Goal: Complete application form: Complete application form

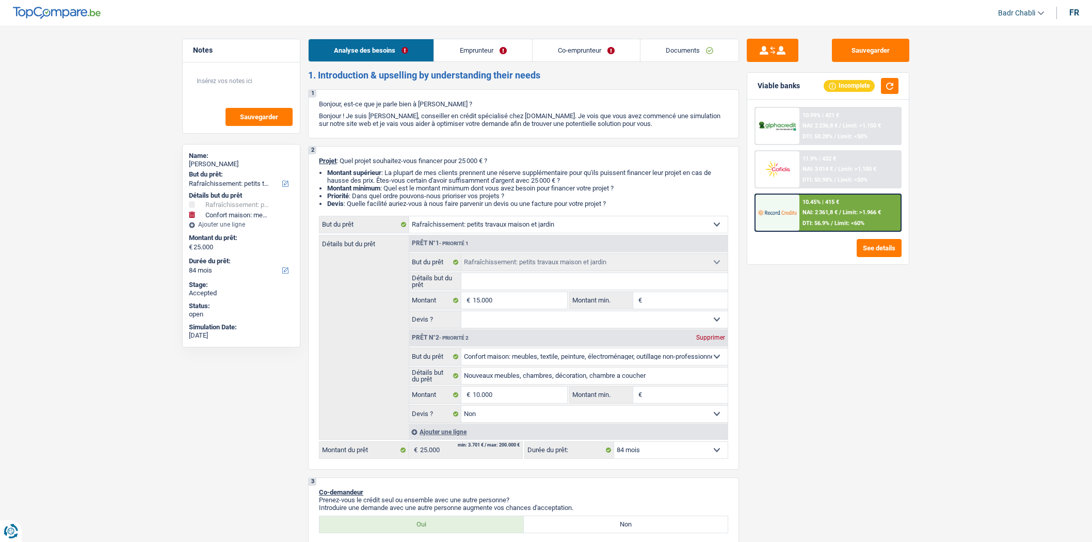
select select "houseOrGarden"
select select "household"
select select "84"
select select "houseOrGarden"
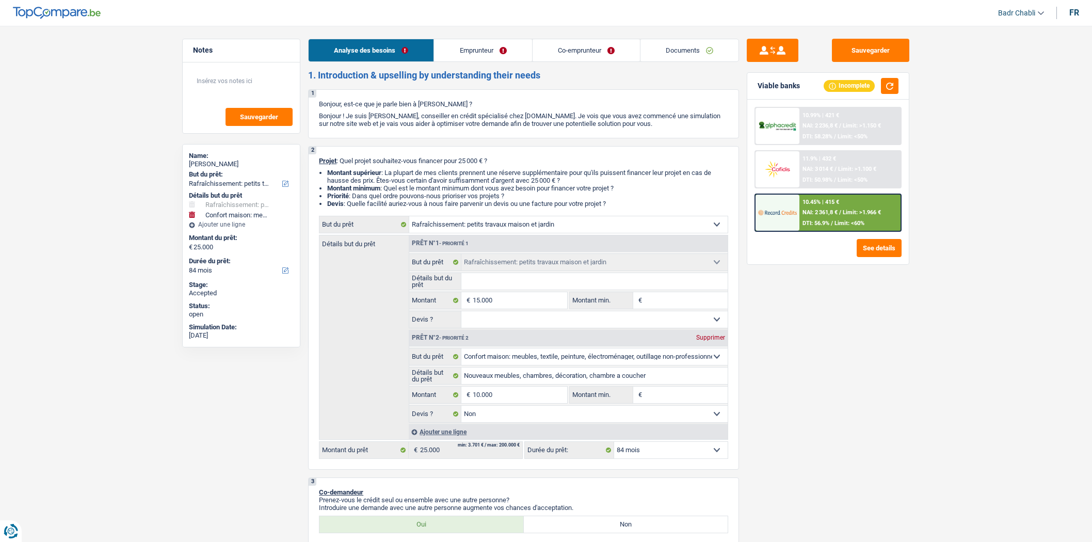
select select "houseOrGarden"
select select "household"
select select "false"
select select "84"
select select "publicEmployee"
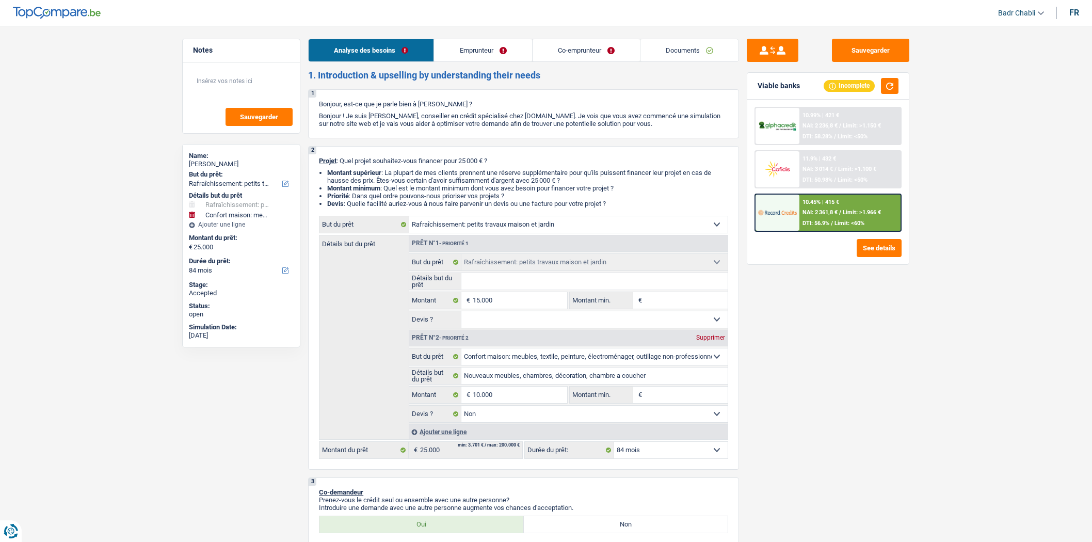
select select "worker"
select select "familyAllowances"
select select "netSalary"
select select "mealVouchers"
select select "netSalary"
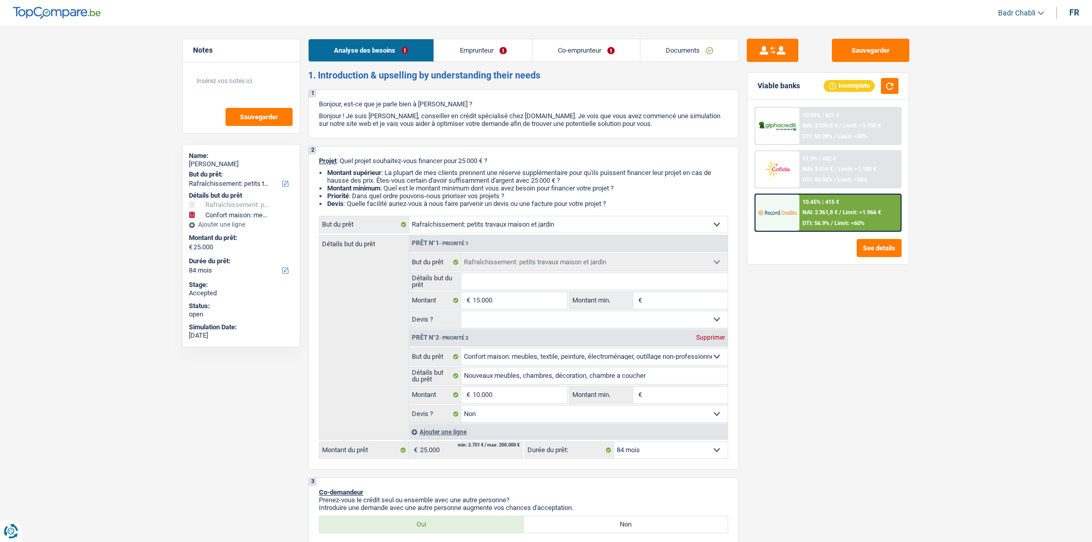
select select "mealVouchers"
select select "rents"
select select "mortgage"
select select "300"
select select "carLoan"
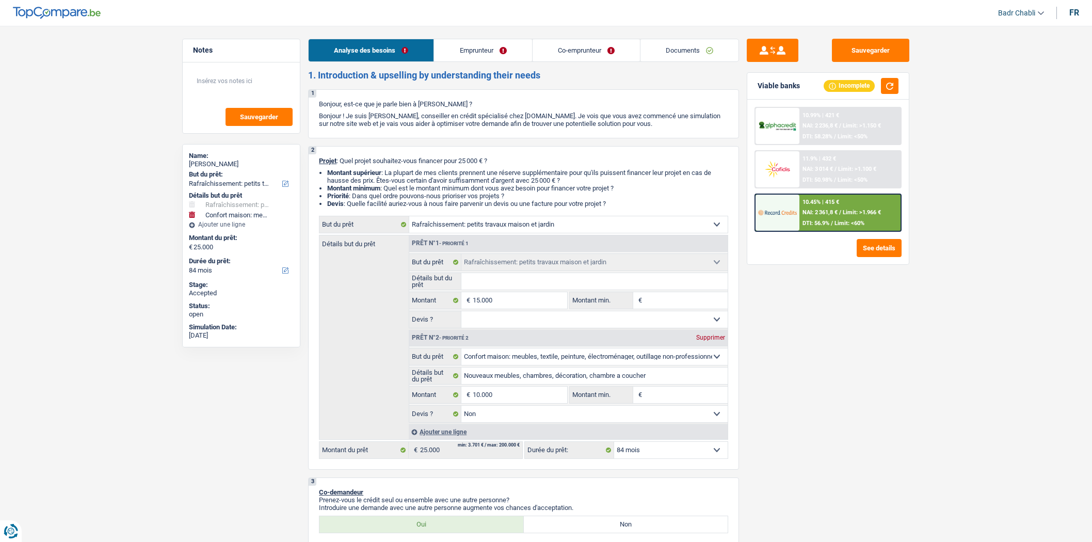
select select "60"
select select "cardOrCredit"
select select "houseOrGarden"
select select "household"
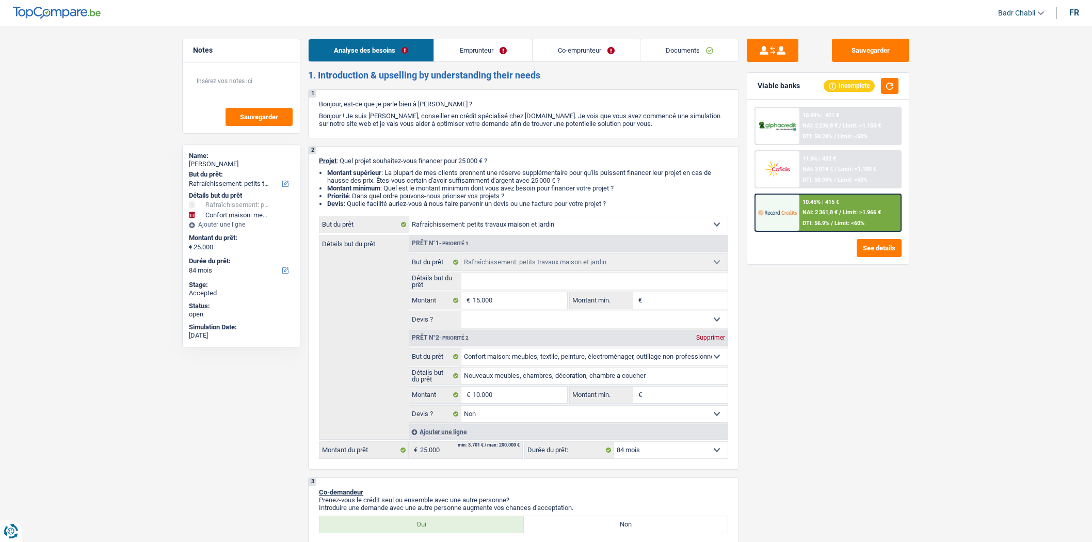
select select "false"
select select "84"
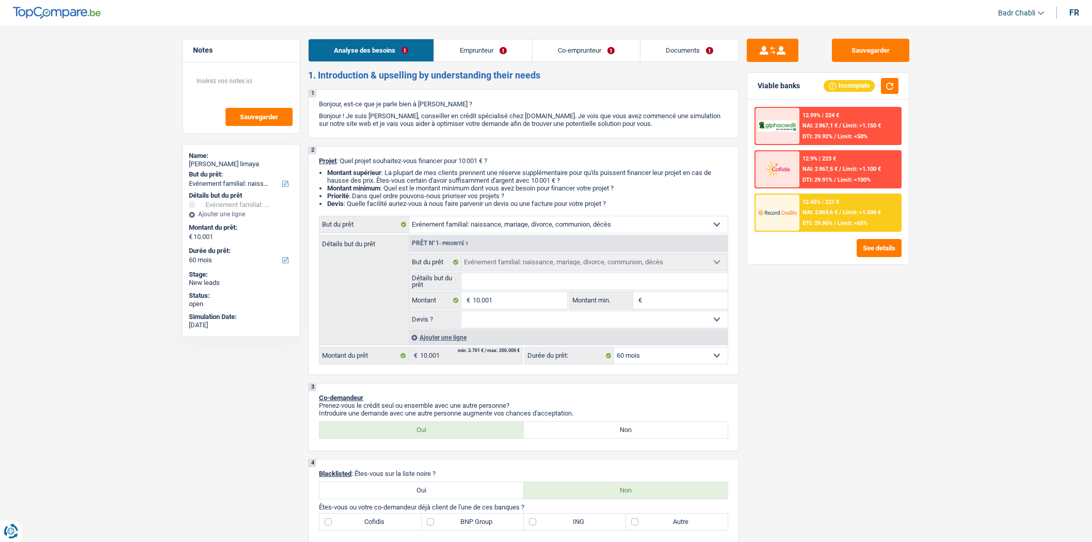
select select "familyEvent"
select select "60"
select select "familyEvent"
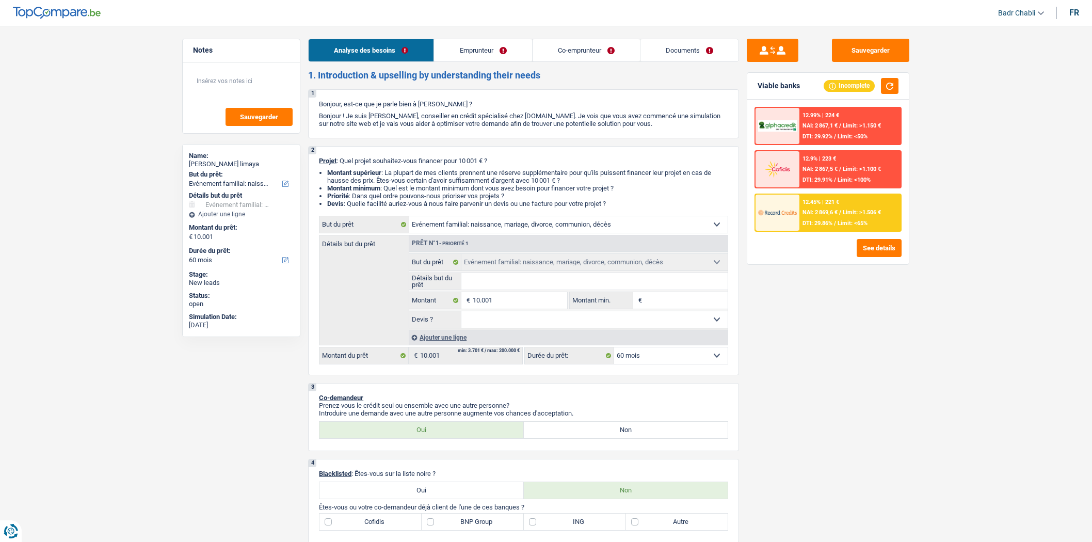
select select "60"
select select "mutuality"
select select "cpasMargin"
select select "mutualityIndemnity"
select select "socialSecurity"
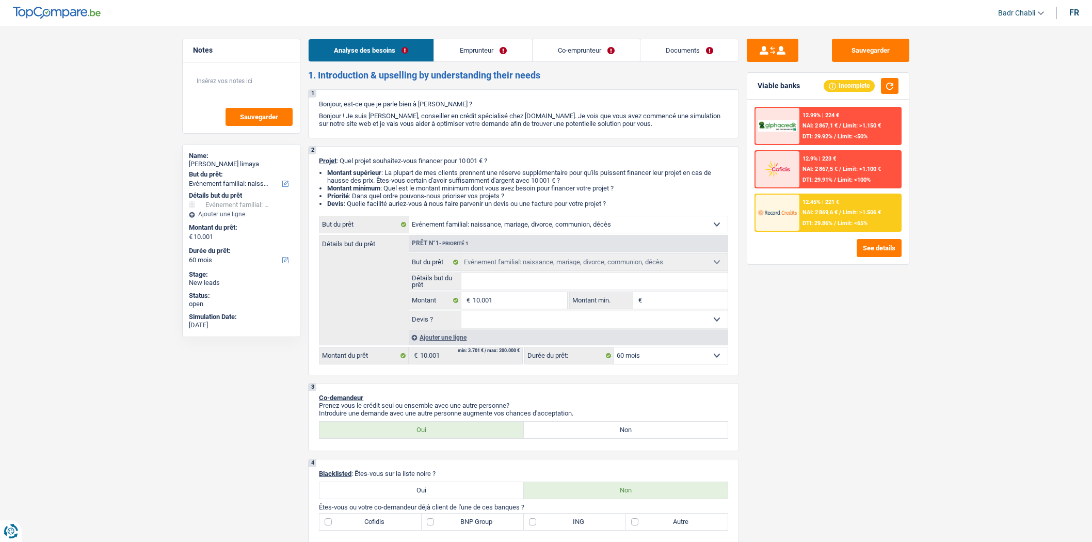
select select "rents"
select select "familyEvent"
select select "60"
click at [519, 323] on select "Oui Non Non répondu Sélectionner une option" at bounding box center [594, 319] width 267 height 17
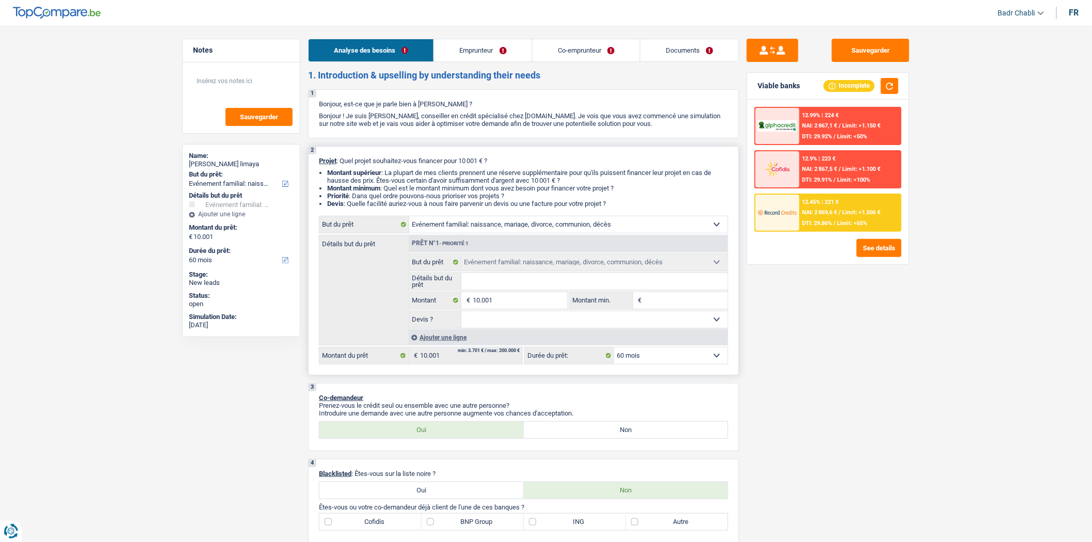
click at [519, 323] on select "Oui Non Non répondu Sélectionner une option" at bounding box center [594, 319] width 267 height 17
click at [503, 229] on select "Confort maison: meubles, textile, peinture, électroménager, outillage non-profe…" at bounding box center [568, 224] width 318 height 17
click at [507, 323] on select "Oui Non Non répondu Sélectionner une option" at bounding box center [594, 319] width 267 height 17
select select "false"
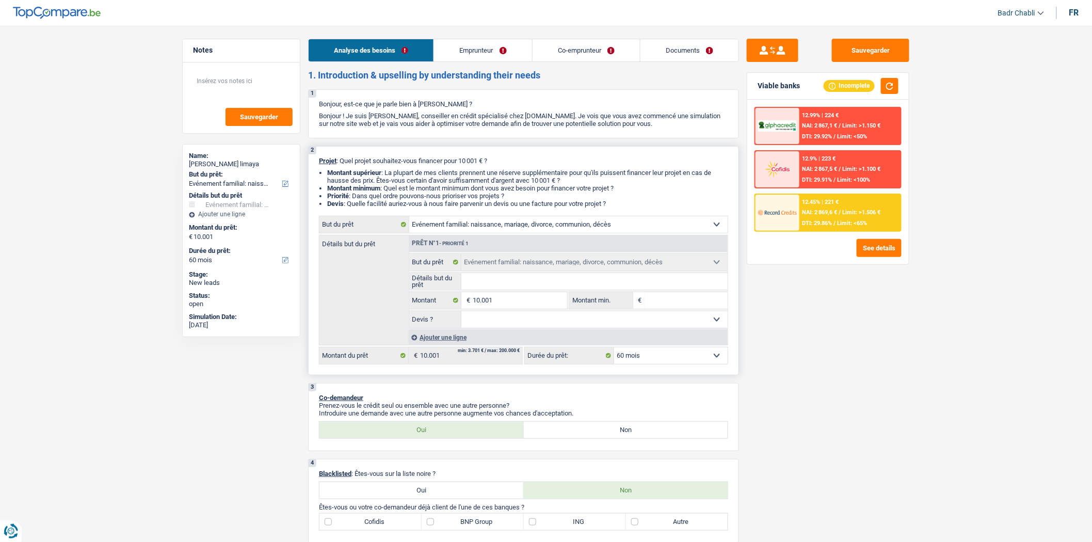
click at [461, 314] on select "Oui Non Non répondu Sélectionner une option" at bounding box center [594, 319] width 267 height 17
select select "false"
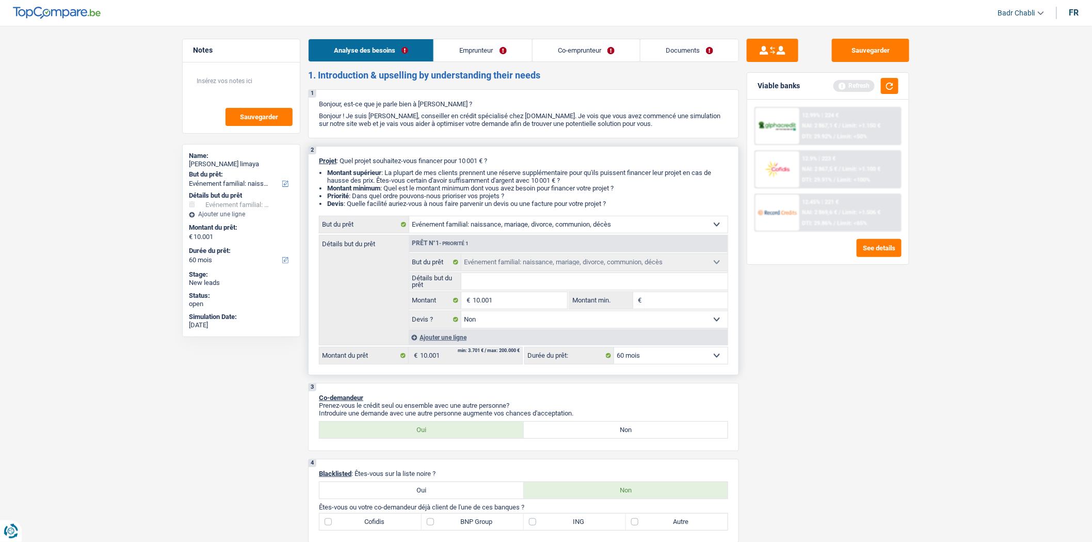
click at [488, 233] on select "Confort maison: meubles, textile, peinture, électroménager, outillage non-profe…" at bounding box center [568, 224] width 318 height 17
select select "household"
click at [409, 218] on select "Confort maison: meubles, textile, peinture, électroménager, outillage non-profe…" at bounding box center [568, 224] width 318 height 17
select select "household"
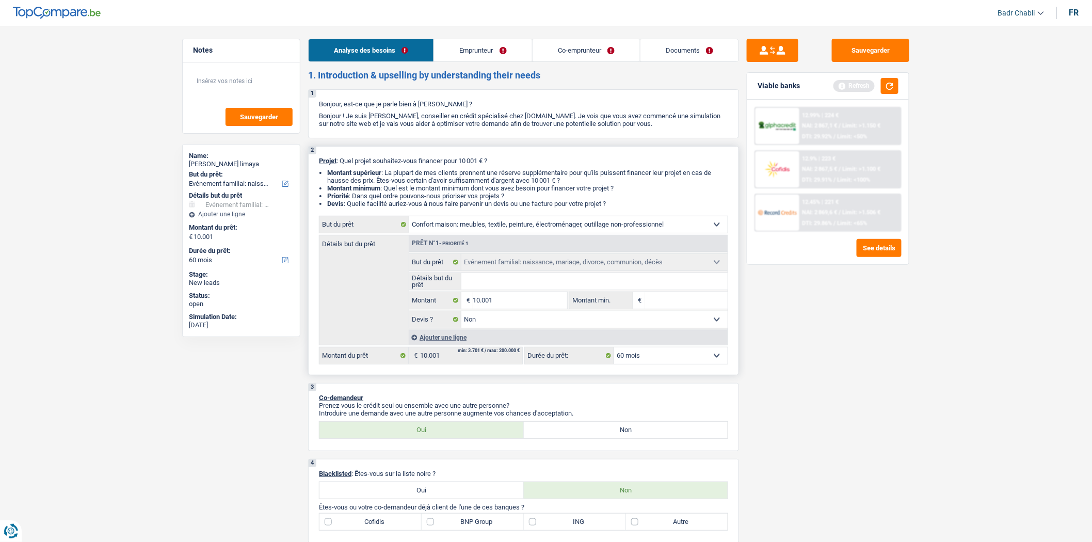
select select "household"
select select
select select "household"
select select
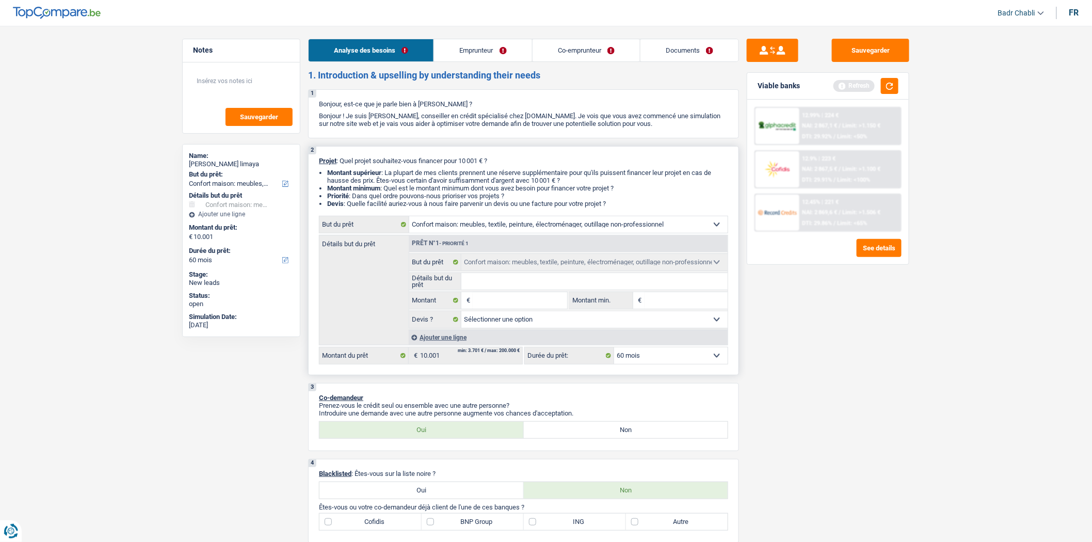
select select "familyEvent"
select select "false"
select select "familyEvent"
select select "false"
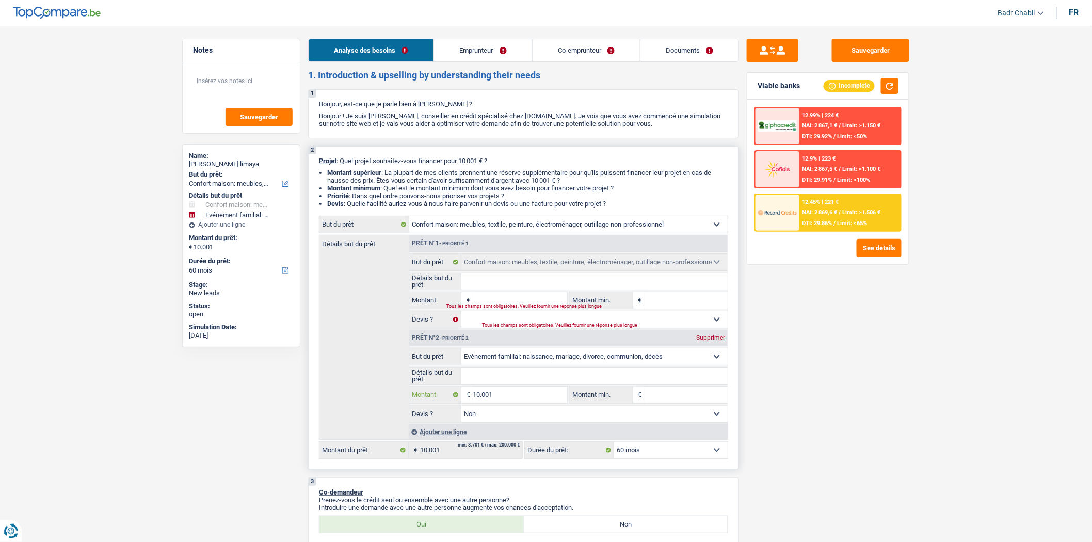
click at [518, 398] on input "10.001" at bounding box center [520, 394] width 94 height 17
click at [518, 401] on input "10.001" at bounding box center [520, 394] width 94 height 17
click at [523, 307] on div "Tous les champs sont obligatoires. Veuillez fournir une réponse plus longue" at bounding box center [501, 306] width 108 height 4
click at [527, 302] on input "Montant" at bounding box center [520, 300] width 94 height 17
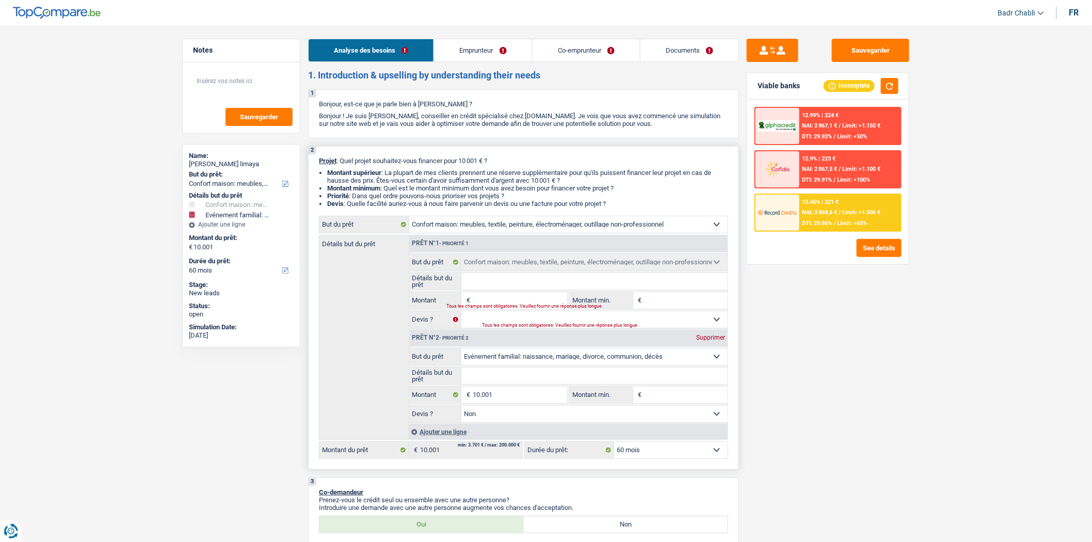
paste input "10.001"
type input "10.001"
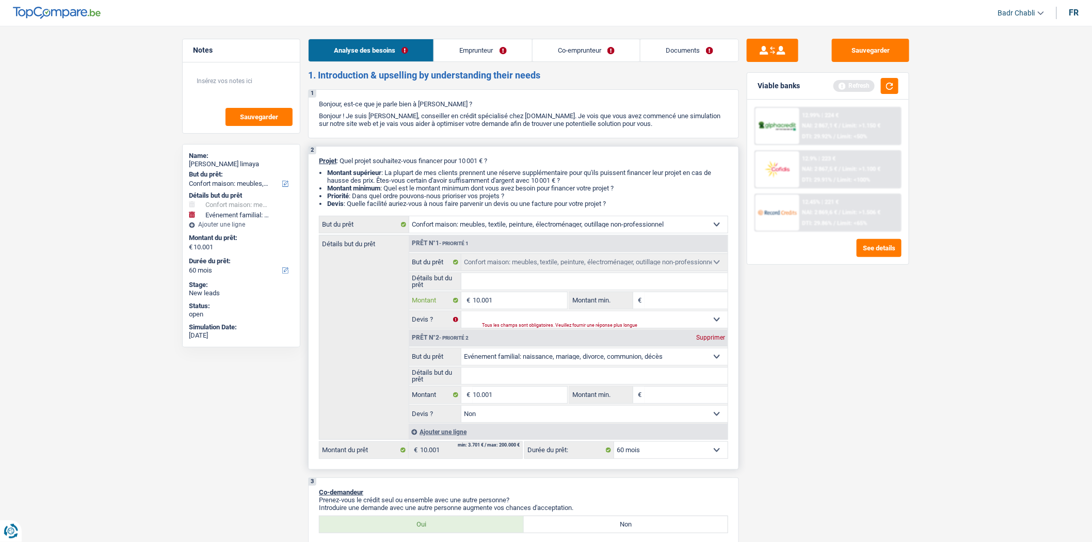
type input "10.001"
type input "20.002"
click at [705, 340] on div "Supprimer" at bounding box center [710, 337] width 34 height 6
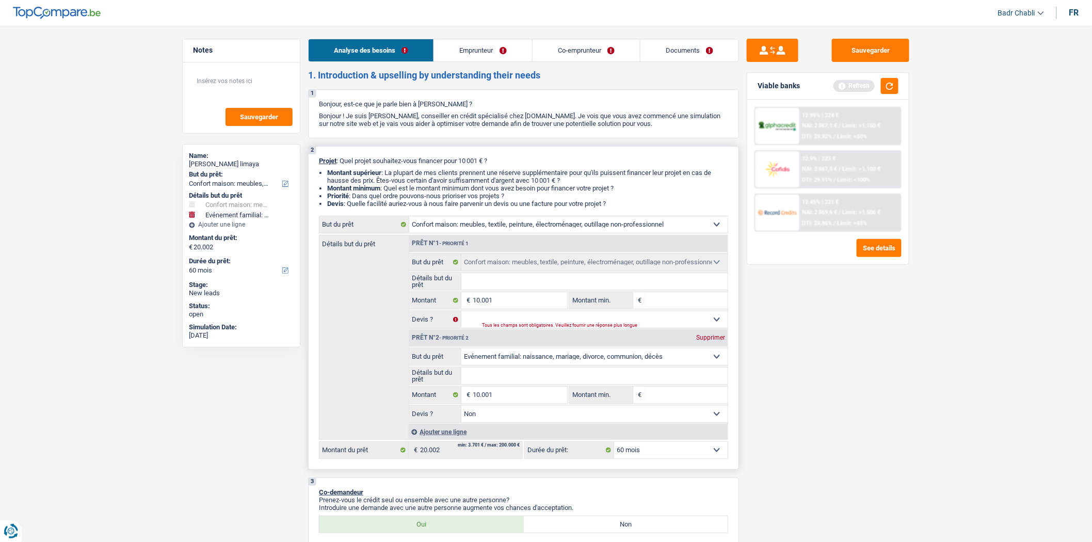
type input "10.001"
select select "60"
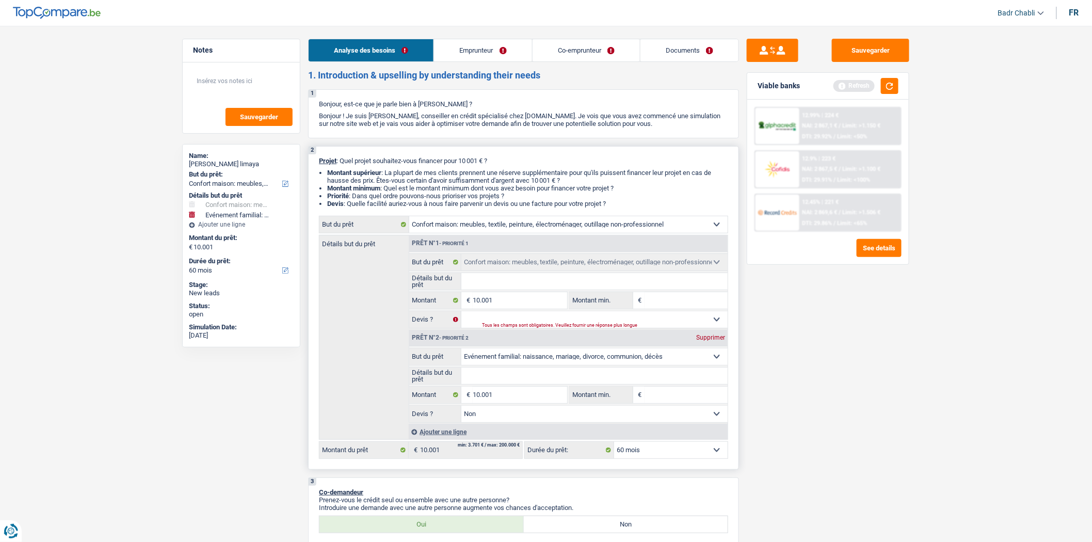
select select "60"
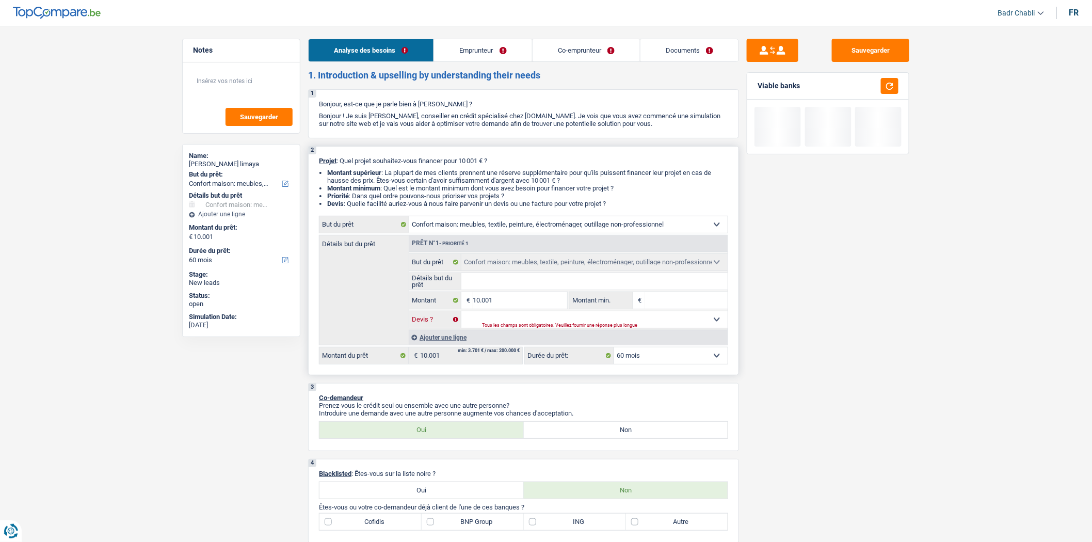
click at [651, 322] on select "Oui Non Non répondu Sélectionner une option" at bounding box center [594, 319] width 267 height 17
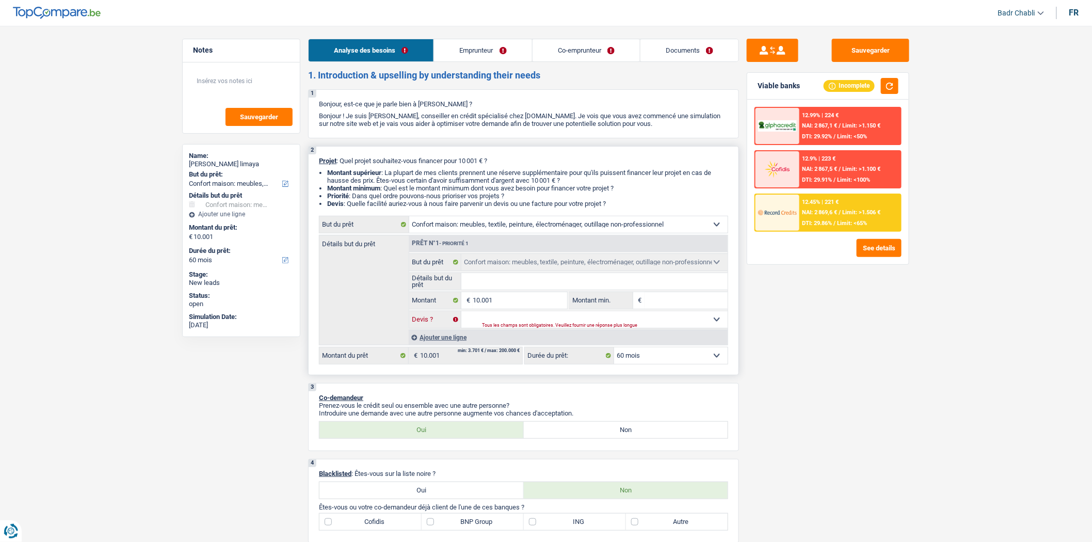
select select "false"
click at [461, 314] on select "Oui Non Non répondu Sélectionner une option" at bounding box center [594, 319] width 267 height 17
select select "false"
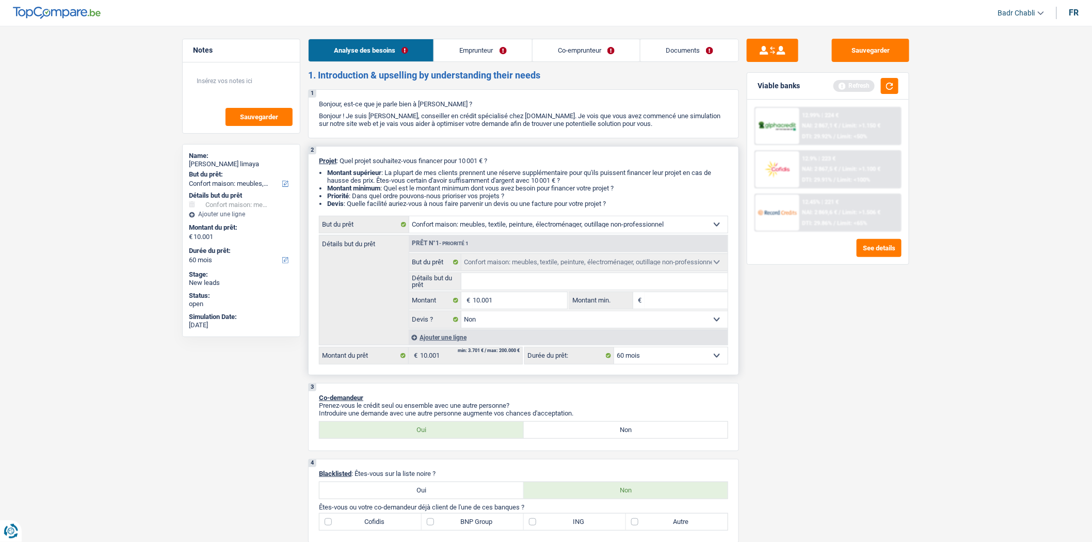
click at [524, 283] on input "Détails but du prêt" at bounding box center [594, 281] width 267 height 17
type input "A"
type input "Ac"
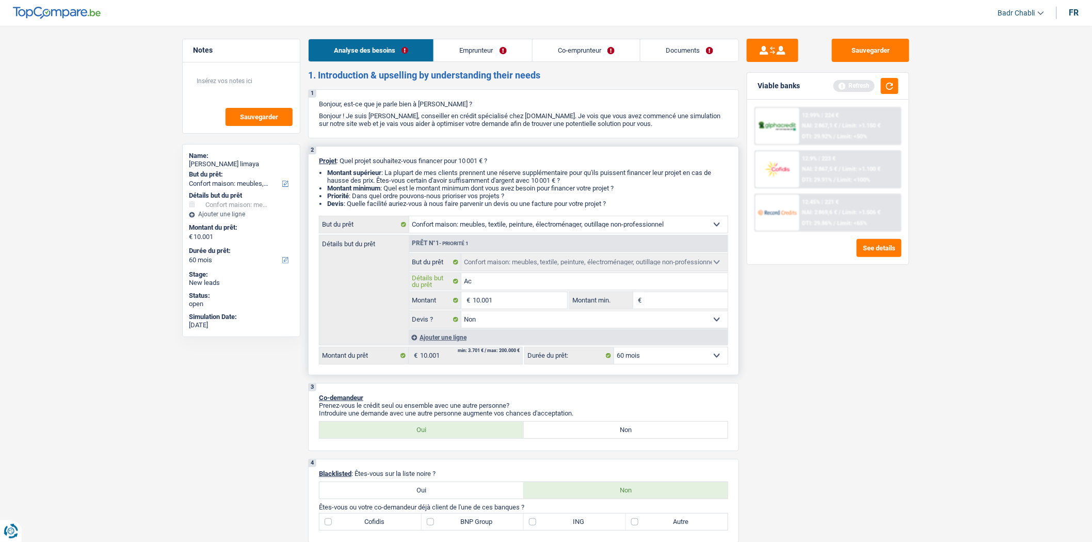
type input "Aca"
type input "Ac"
type input "Ach"
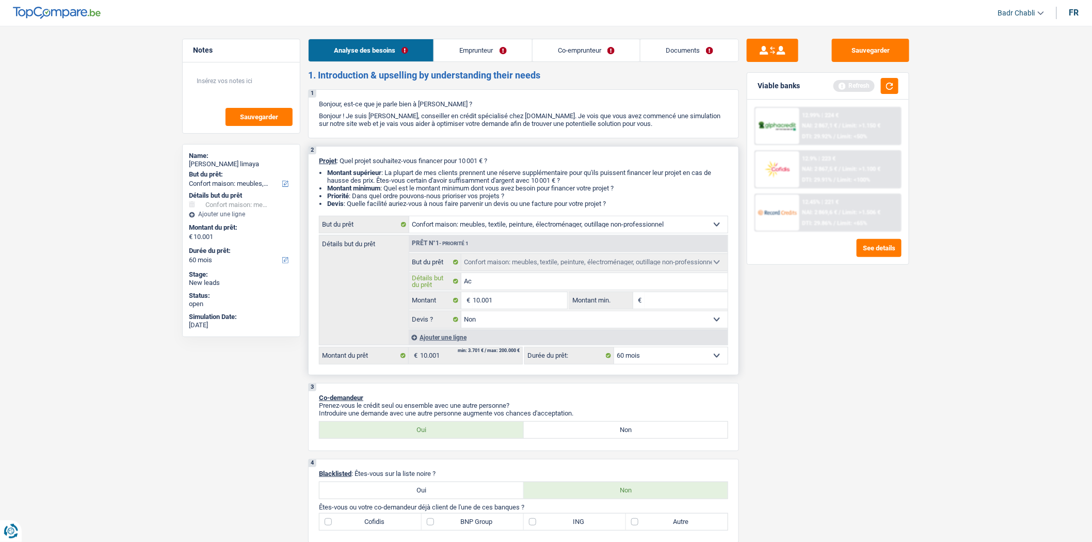
type input "Ach"
type input "Acha"
type input "Achat"
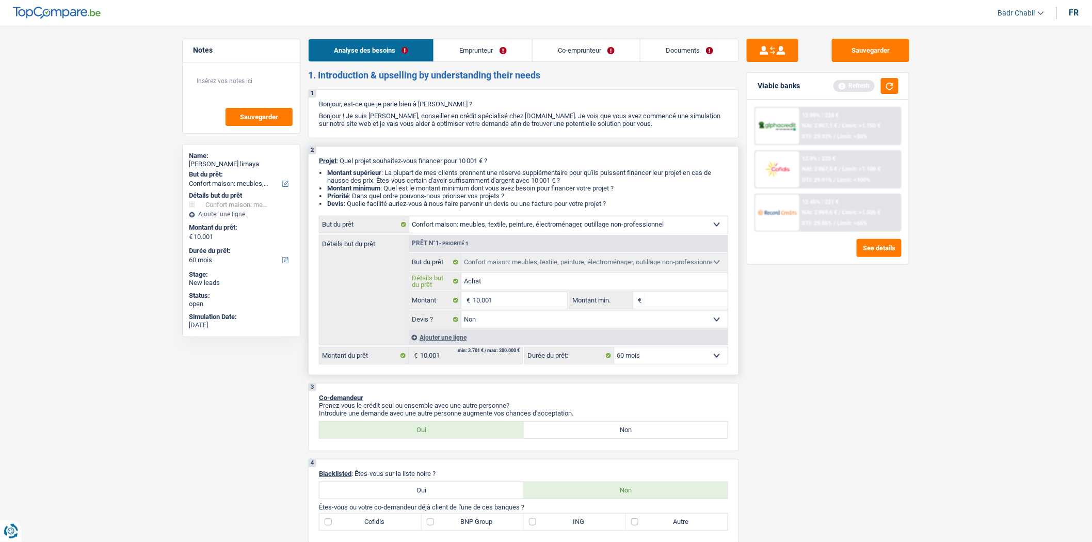
type input "Achat"
type input "Achat n"
type input "Achat"
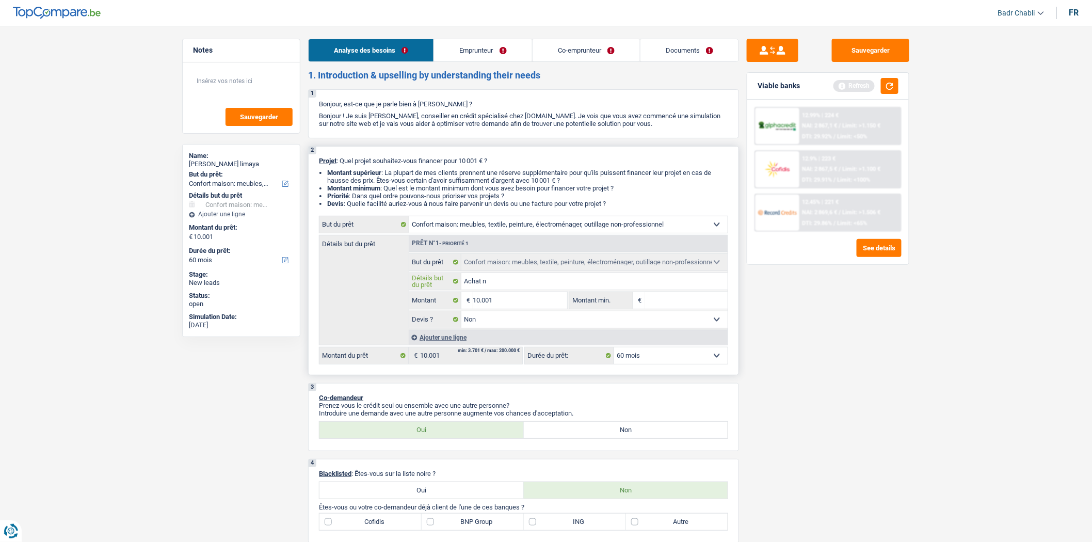
type input "Achat"
type input "Acha"
type input "Ach"
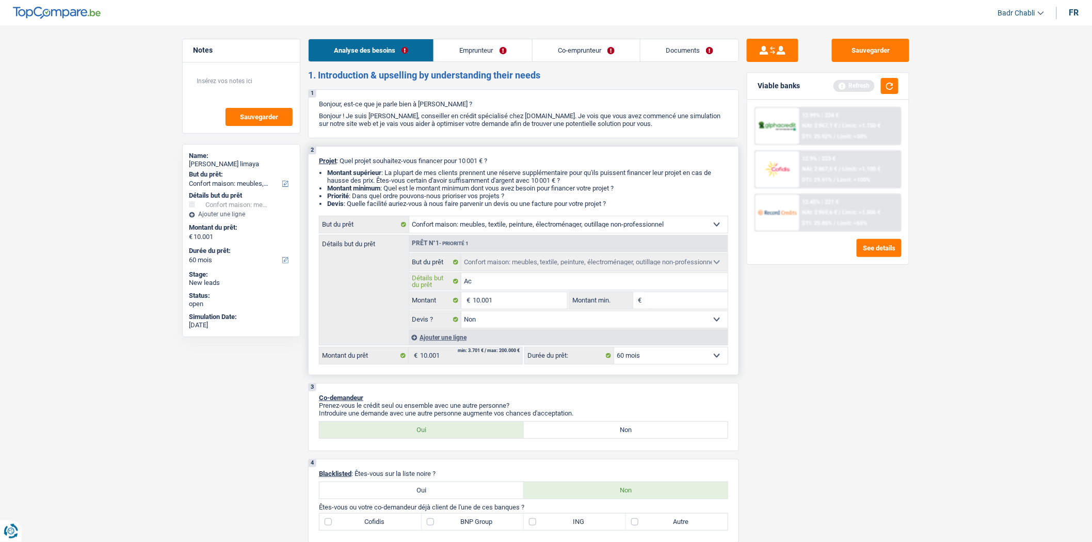
type input "A"
type input "R"
type input "Re"
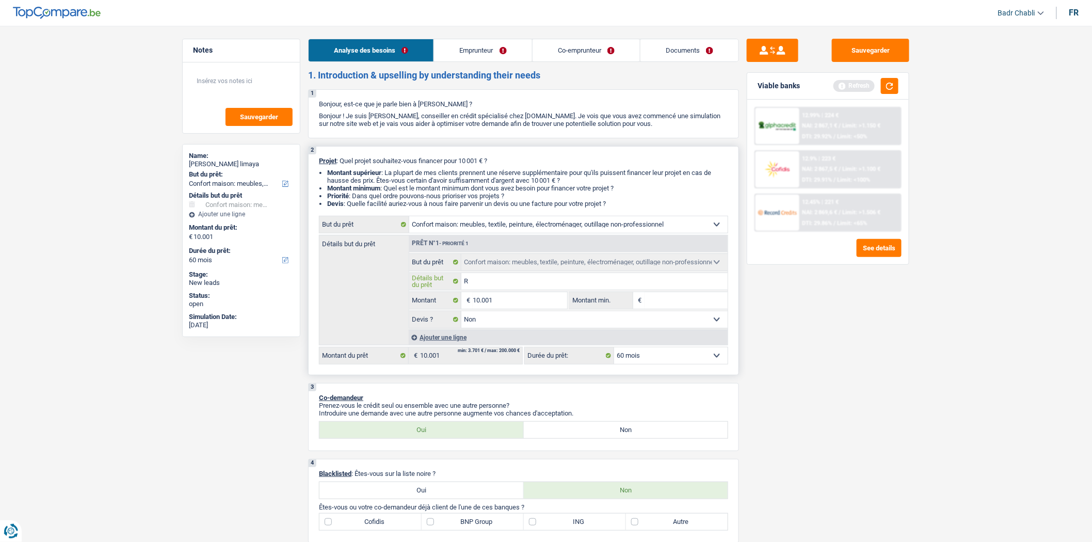
type input "Re"
type input "Rem"
type input "Remp"
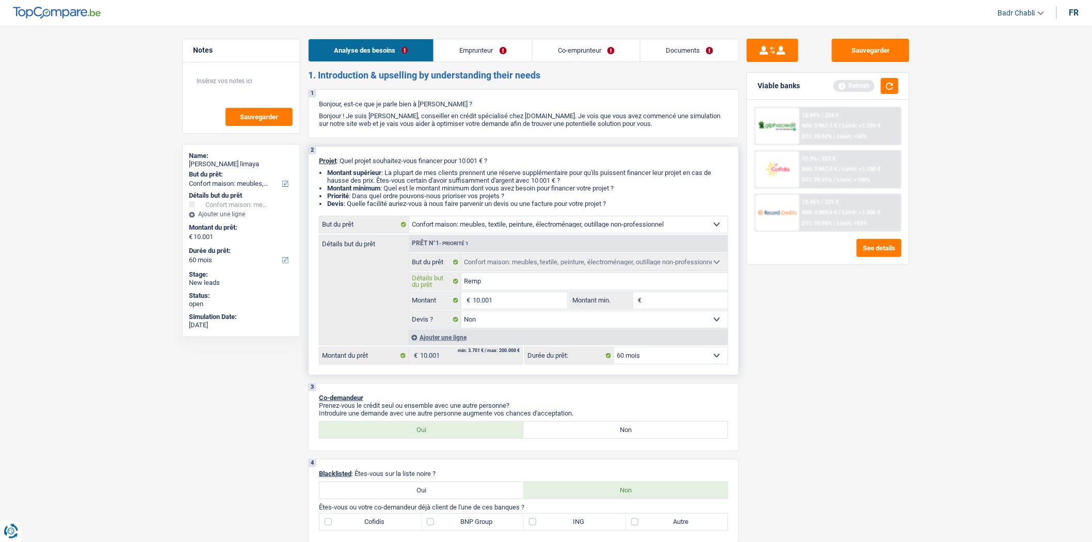
type input "Rempl"
type input "Rempla"
type input "Remplac"
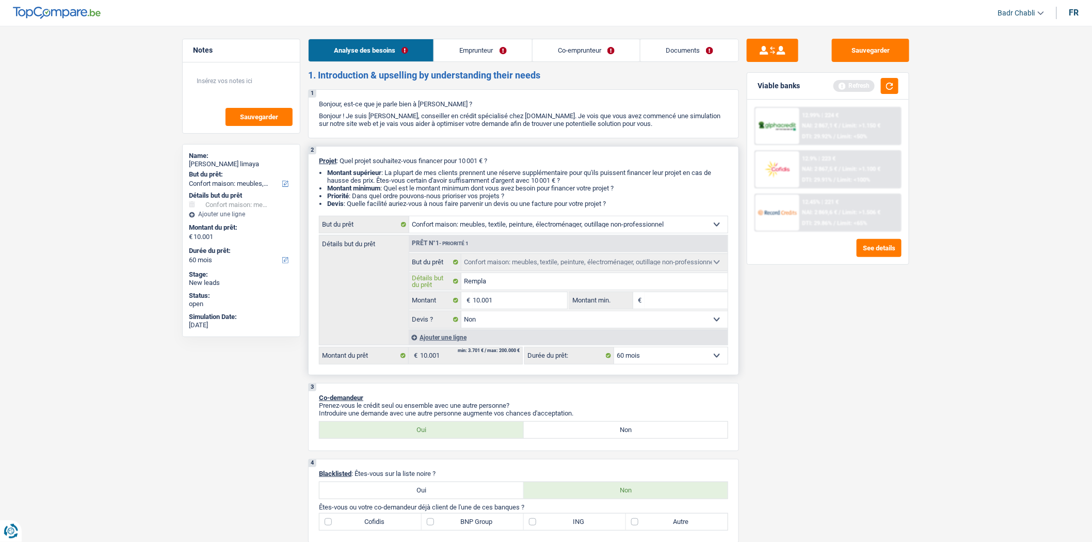
type input "Remplac"
type input "Remplace"
type input "Remplacer"
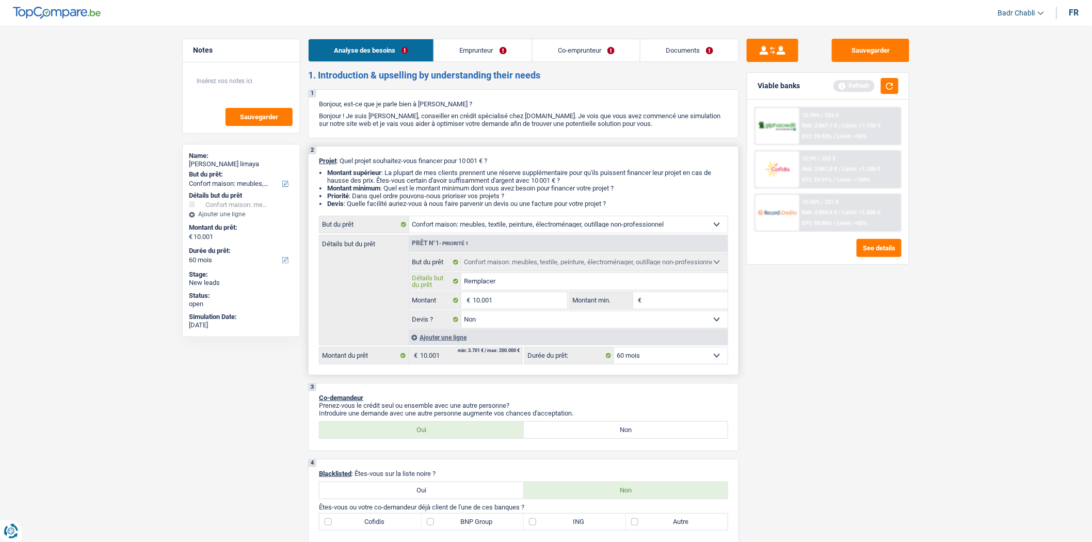
type input "Remplacer"
type input "Remplacer a"
type input "Remplacer an"
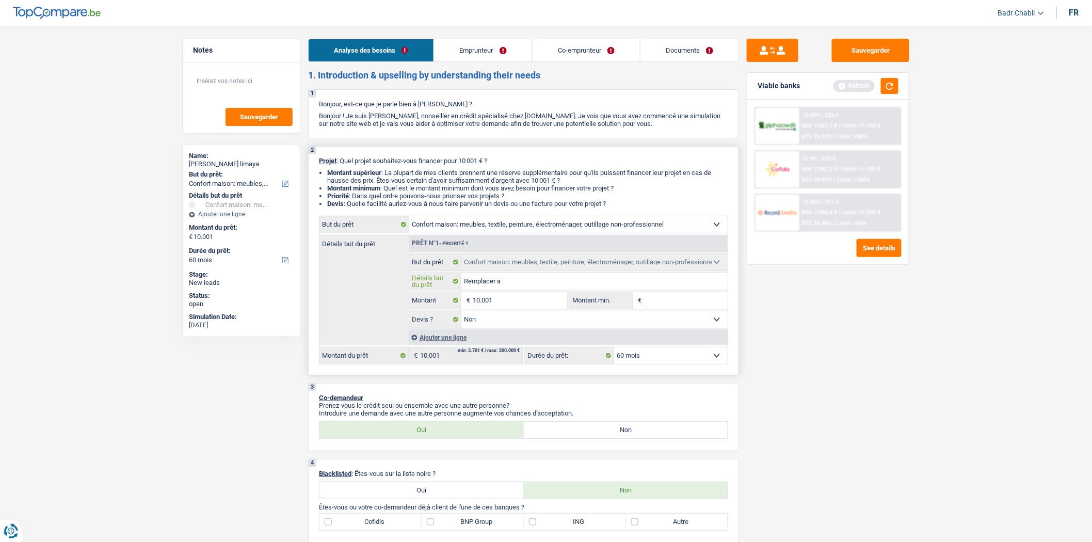
type input "Remplacer an"
type input "Remplacer anc"
type input "Remplacer anci"
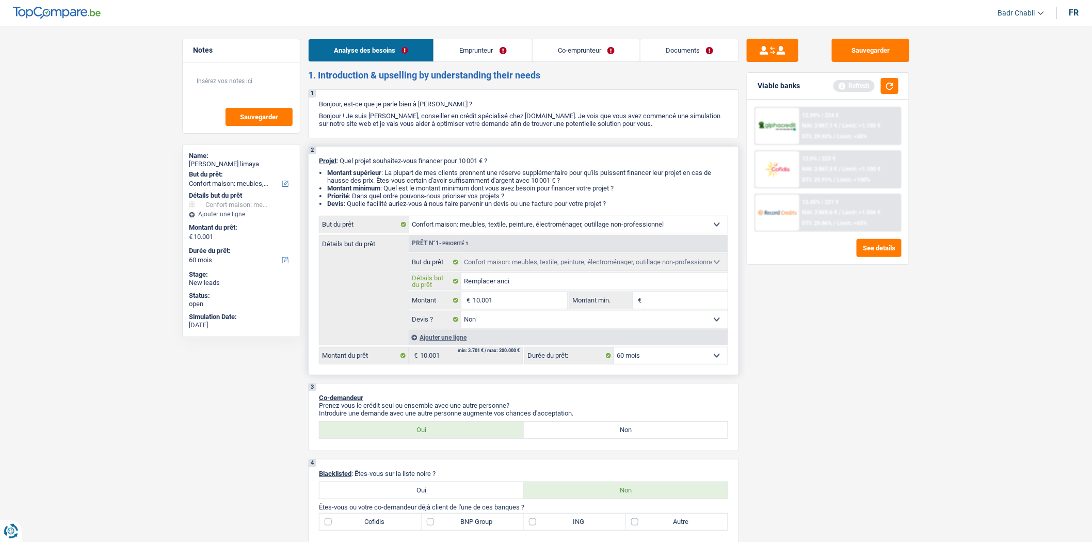
type input "Remplacer ancie"
type input "Remplacer ancien"
type input "Remplacer anciens"
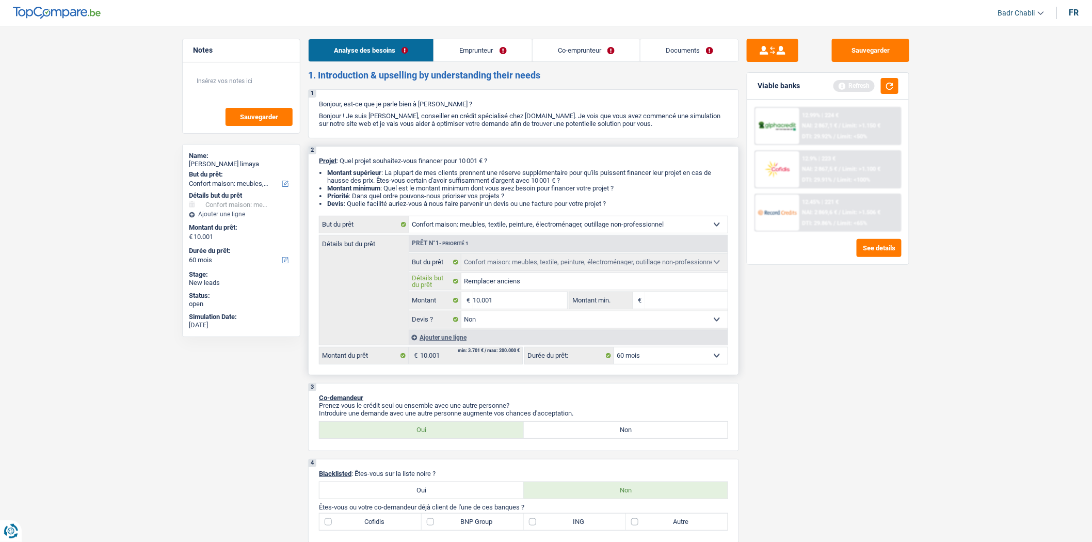
type input "Remplacer anciens"
type input "Remplacer anciens m"
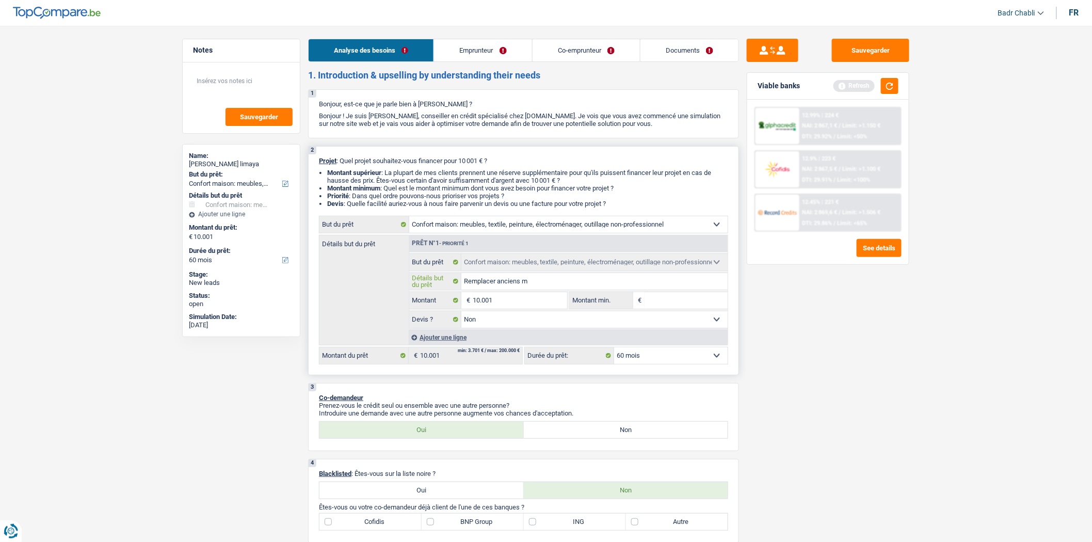
type input "Remplacer anciens me"
type input "Remplacer anciens meu"
type input "Remplacer anciens meub"
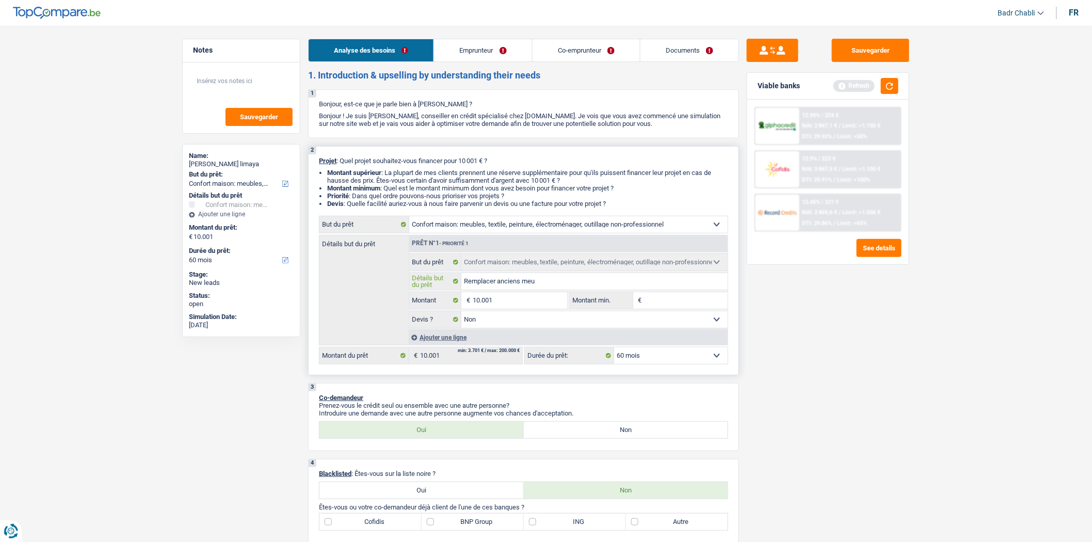
type input "Remplacer anciens meub"
type input "Remplacer anciens meubl"
type input "Remplacer anciens meuble"
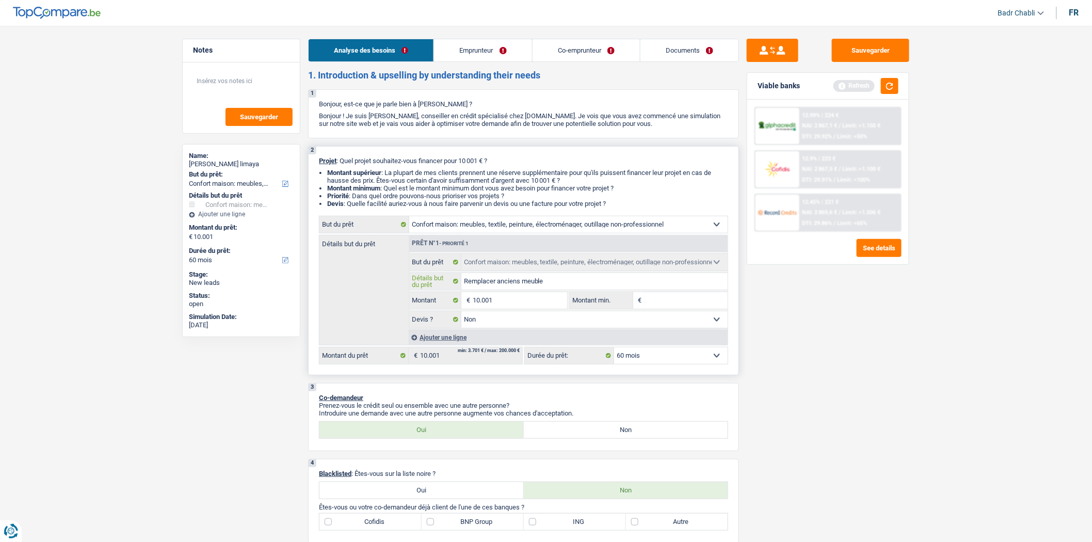
type input "Remplacer anciens meubles"
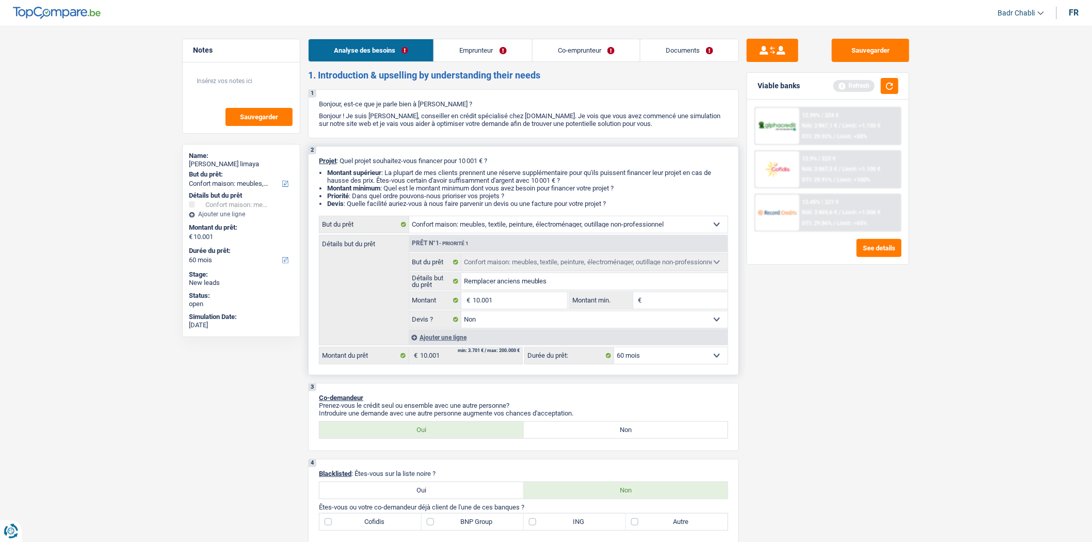
click at [668, 305] on input "Montant min." at bounding box center [686, 300] width 84 height 17
type input "8"
type input "80"
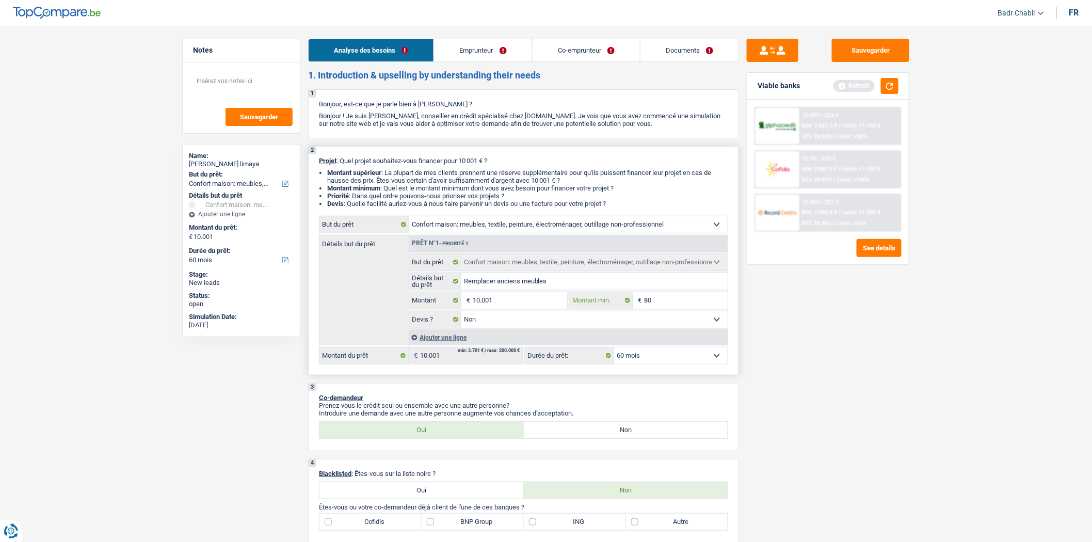
type input "800"
type input "8.000"
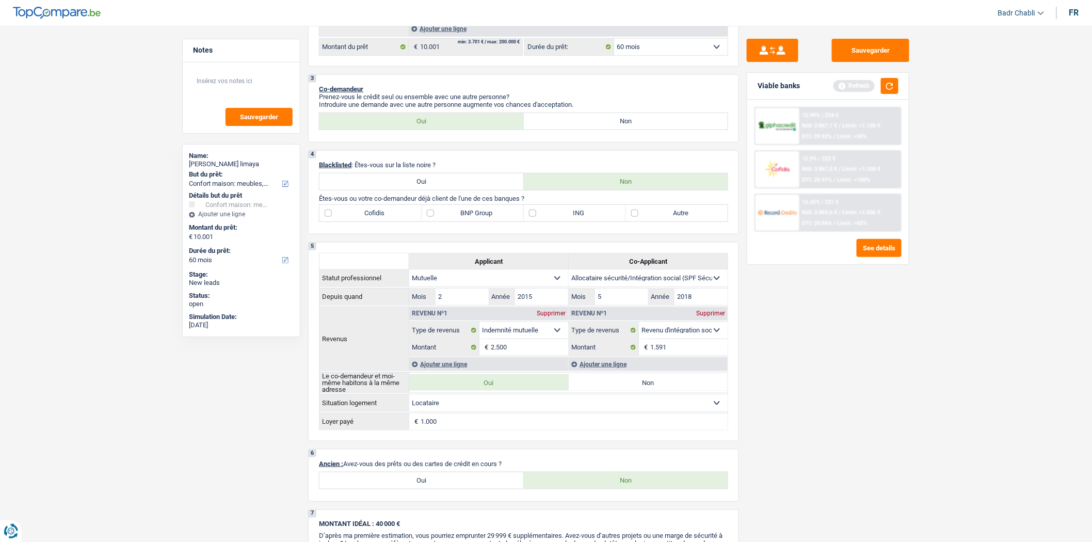
scroll to position [401, 0]
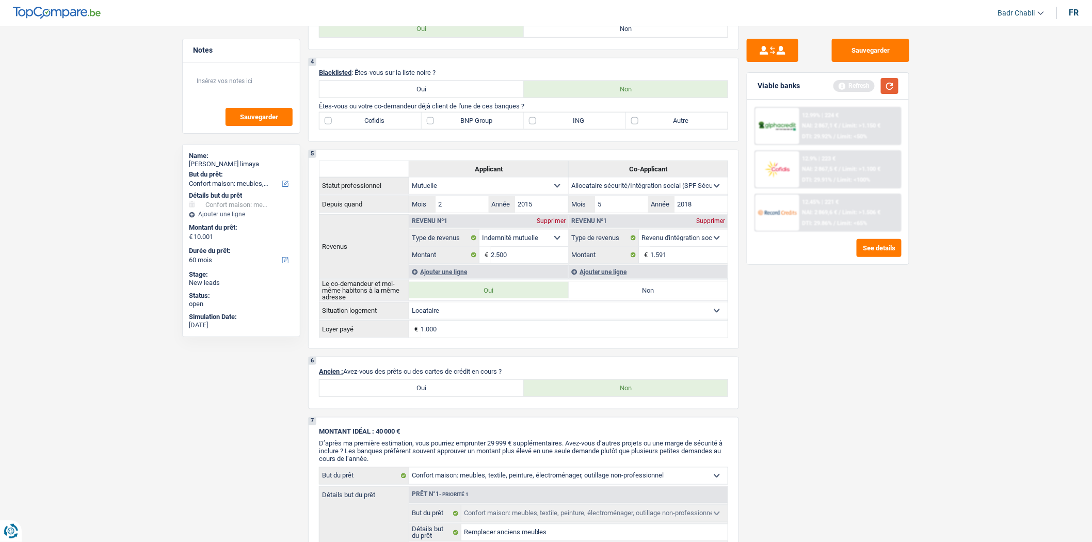
type input "8.000"
click at [894, 85] on button "button" at bounding box center [890, 86] width 18 height 16
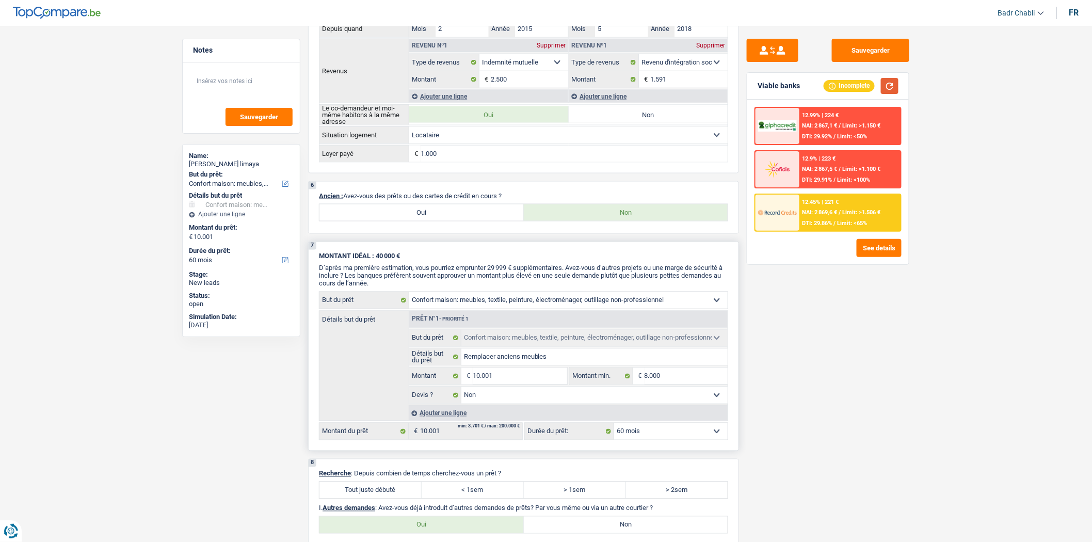
scroll to position [688, 0]
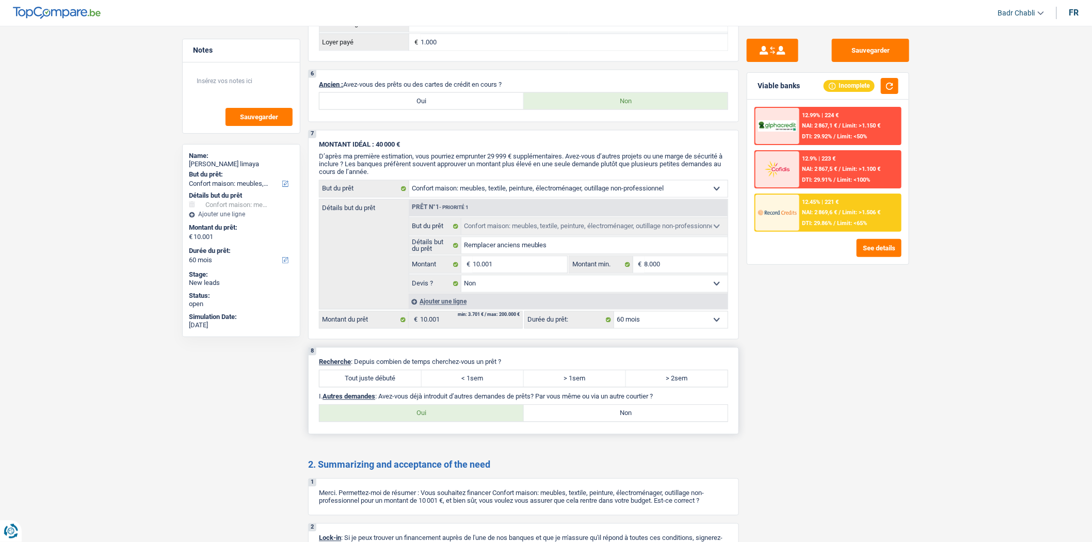
click at [384, 387] on label "Tout juste débuté" at bounding box center [370, 378] width 102 height 17
click at [384, 387] on input "Tout juste débuté" at bounding box center [370, 378] width 102 height 17
radio input "true"
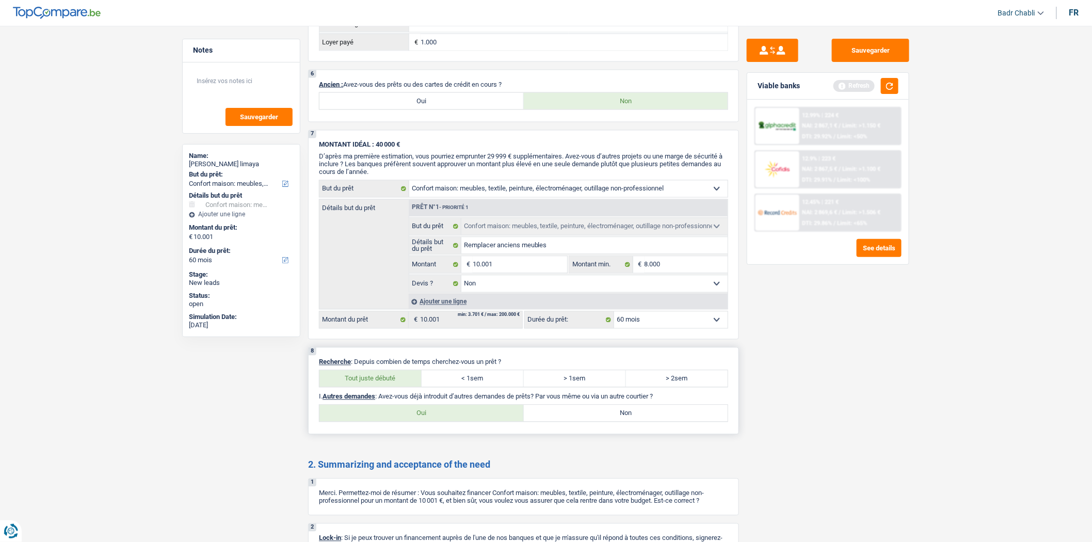
click at [574, 422] on label "Non" at bounding box center [626, 413] width 204 height 17
click at [574, 422] on input "Non" at bounding box center [626, 413] width 204 height 17
radio input "true"
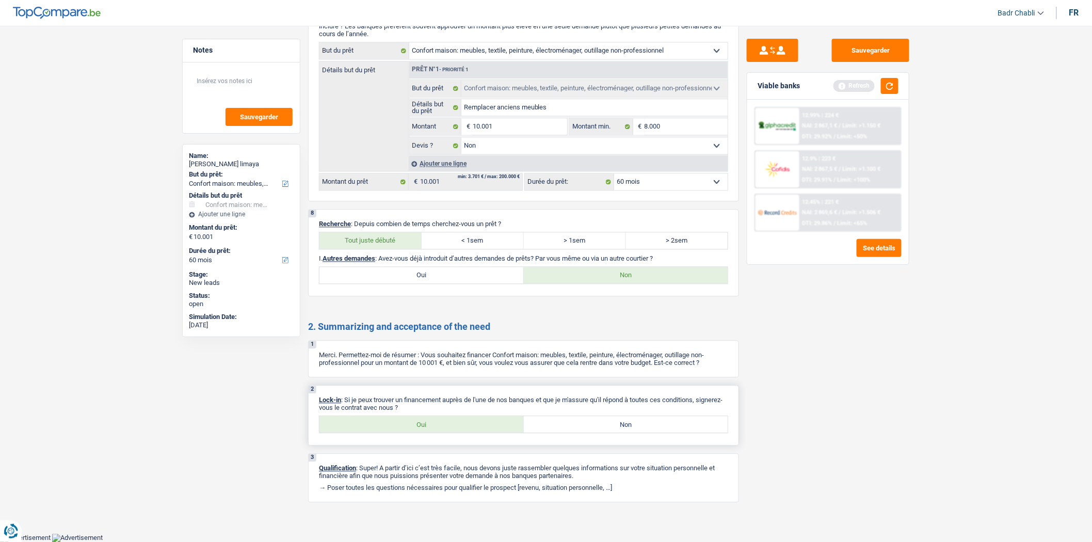
click at [432, 424] on label "Oui" at bounding box center [421, 424] width 204 height 17
click at [432, 424] on input "Oui" at bounding box center [421, 424] width 204 height 17
radio input "true"
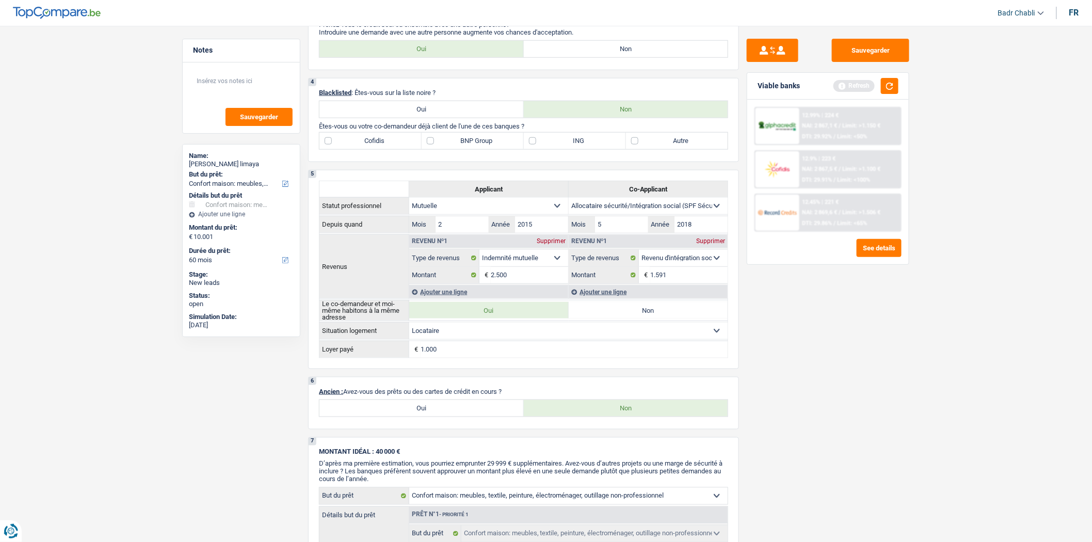
scroll to position [264, 0]
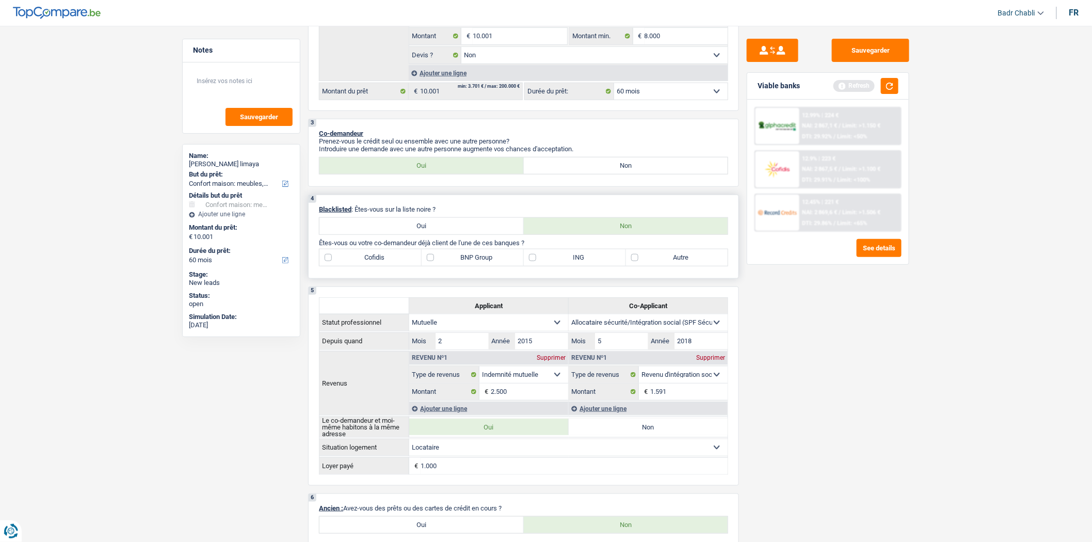
click at [532, 266] on label "ING" at bounding box center [575, 257] width 102 height 17
click at [532, 266] on input "ING" at bounding box center [575, 257] width 102 height 17
checkbox input "true"
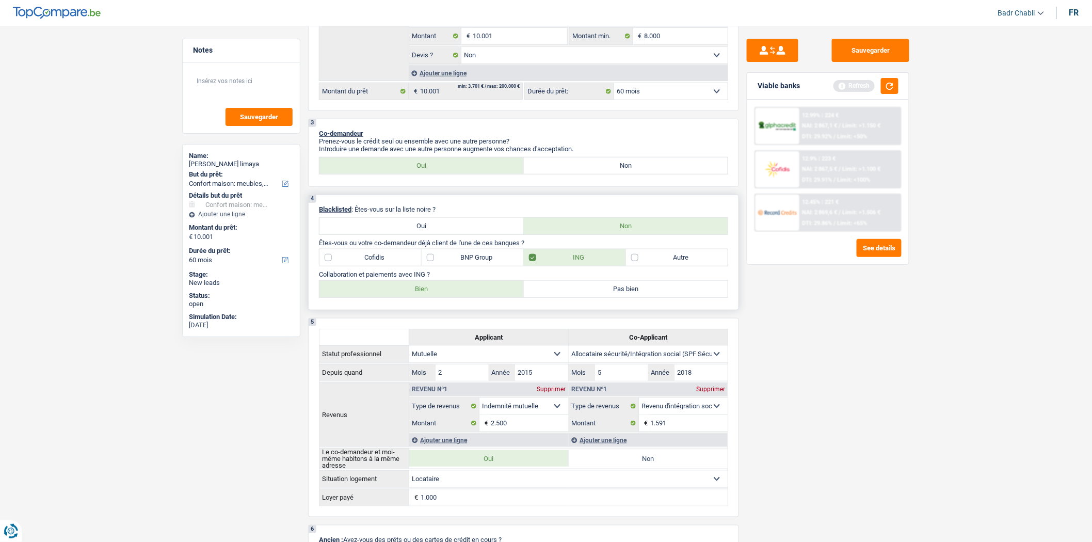
click at [468, 295] on label "Bien" at bounding box center [421, 289] width 204 height 17
click at [468, 295] on input "Bien" at bounding box center [421, 289] width 204 height 17
radio input "true"
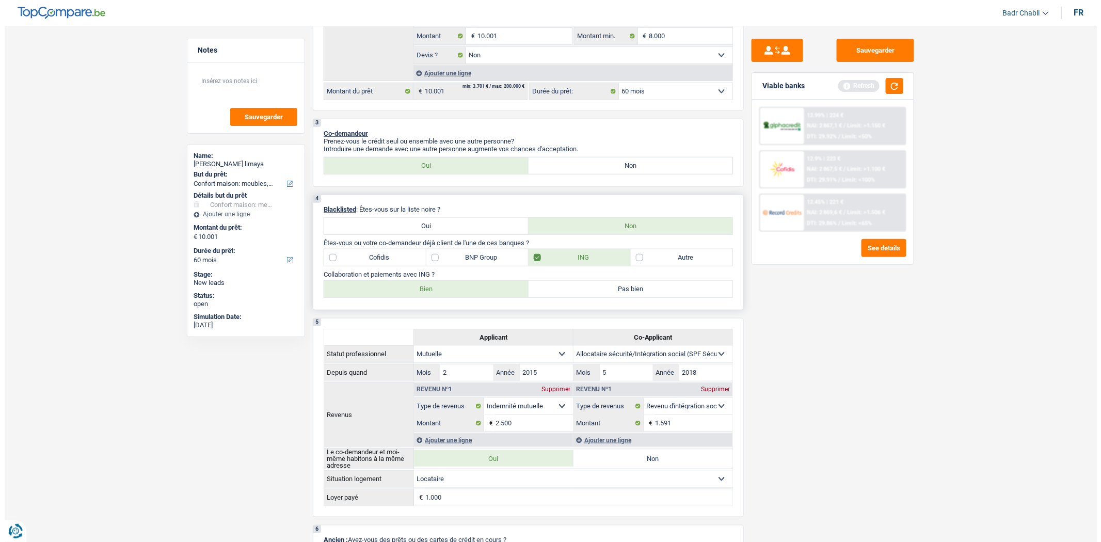
scroll to position [0, 0]
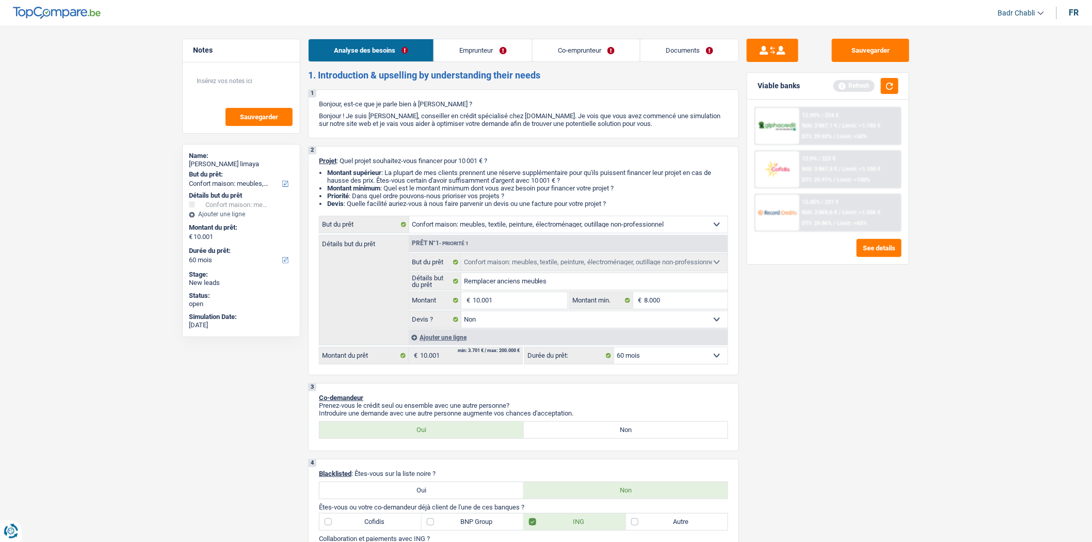
click at [456, 53] on link "Emprunteur" at bounding box center [483, 50] width 98 height 22
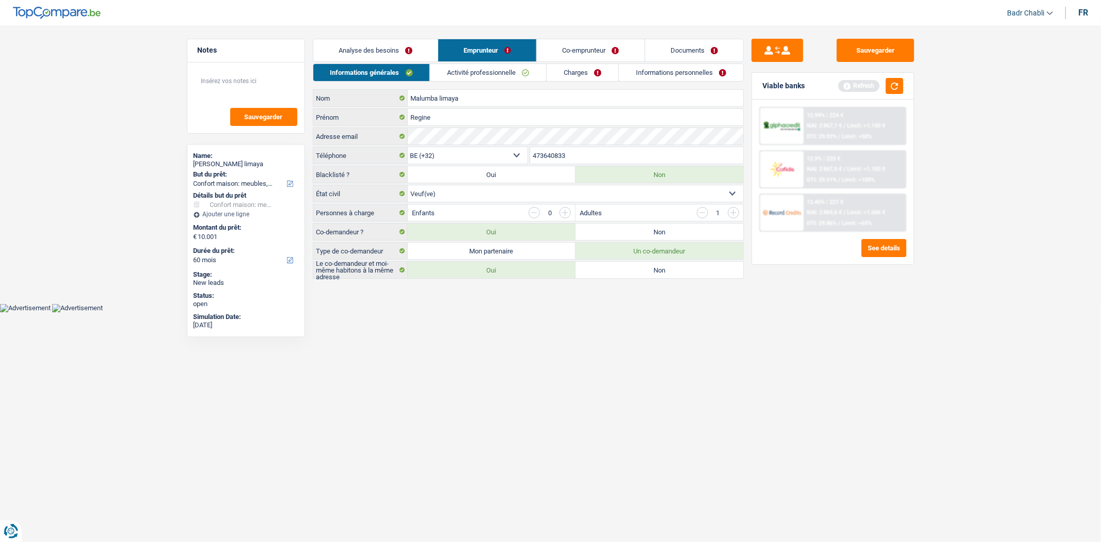
click at [581, 53] on link "Co-emprunteur" at bounding box center [590, 50] width 107 height 22
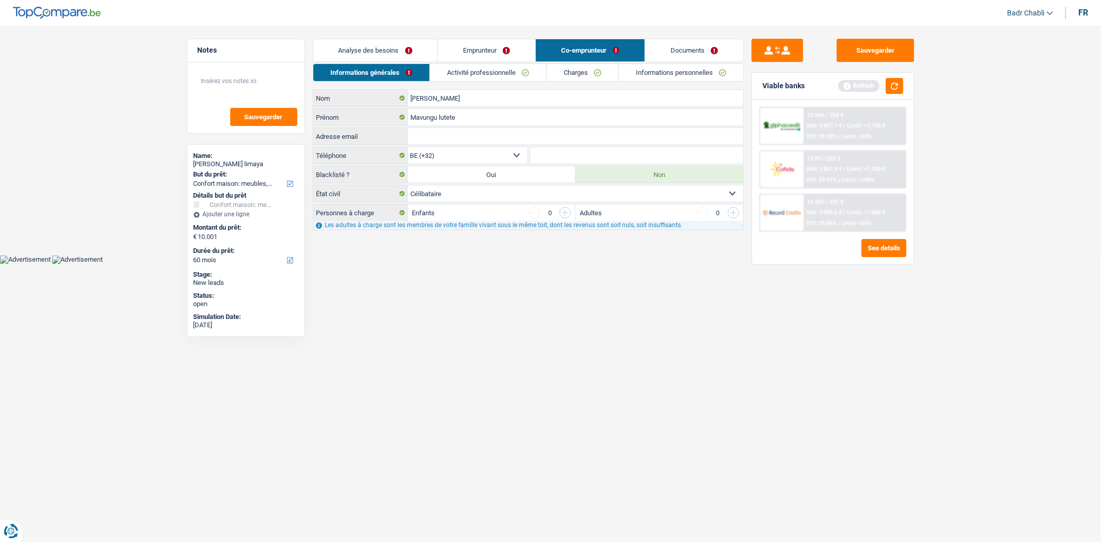
click at [497, 70] on link "Activité professionnelle" at bounding box center [488, 72] width 116 height 17
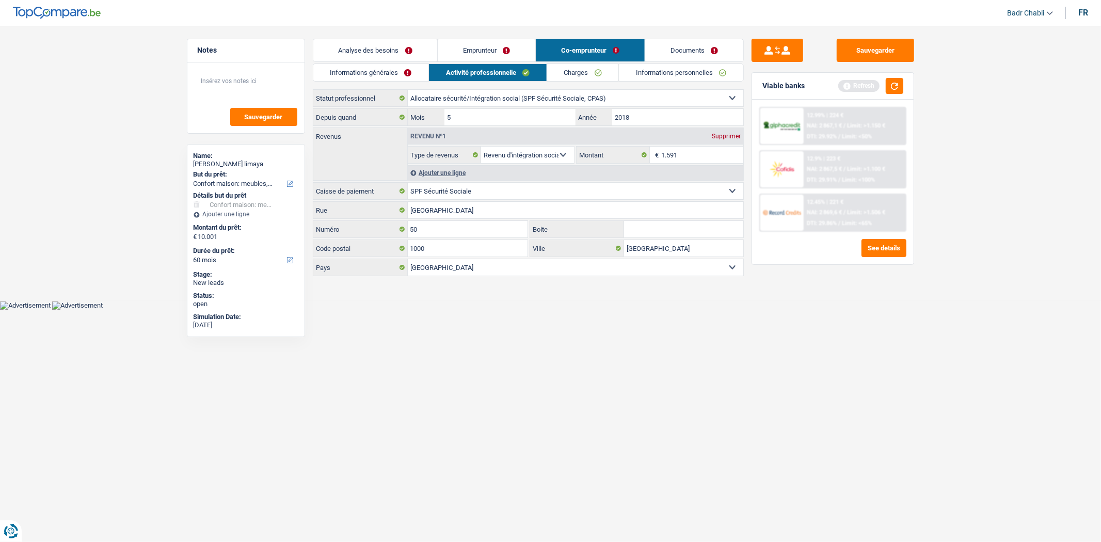
click at [394, 77] on link "Informations générales" at bounding box center [371, 72] width 116 height 17
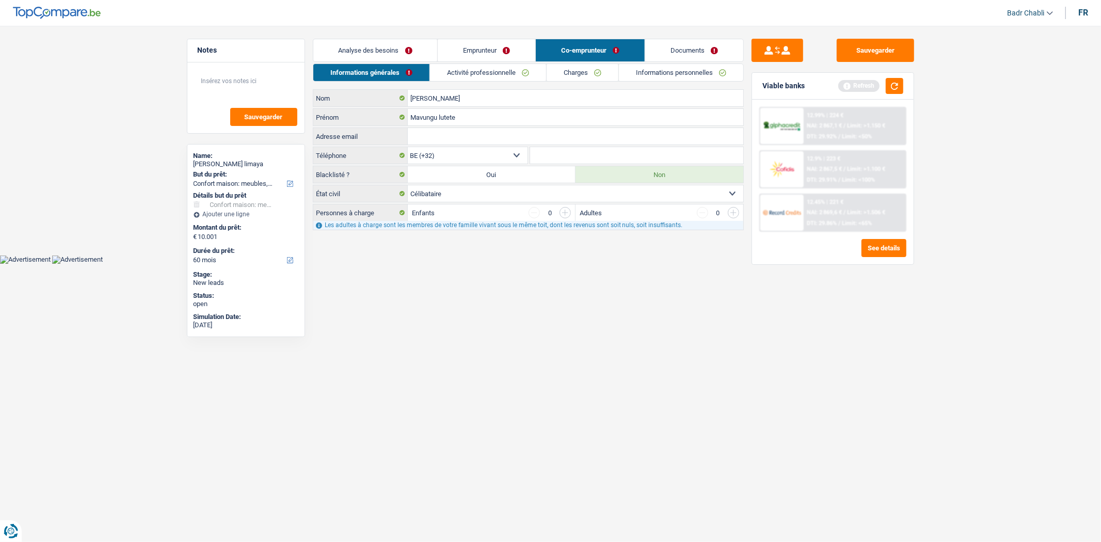
click at [465, 42] on link "Emprunteur" at bounding box center [487, 50] width 98 height 22
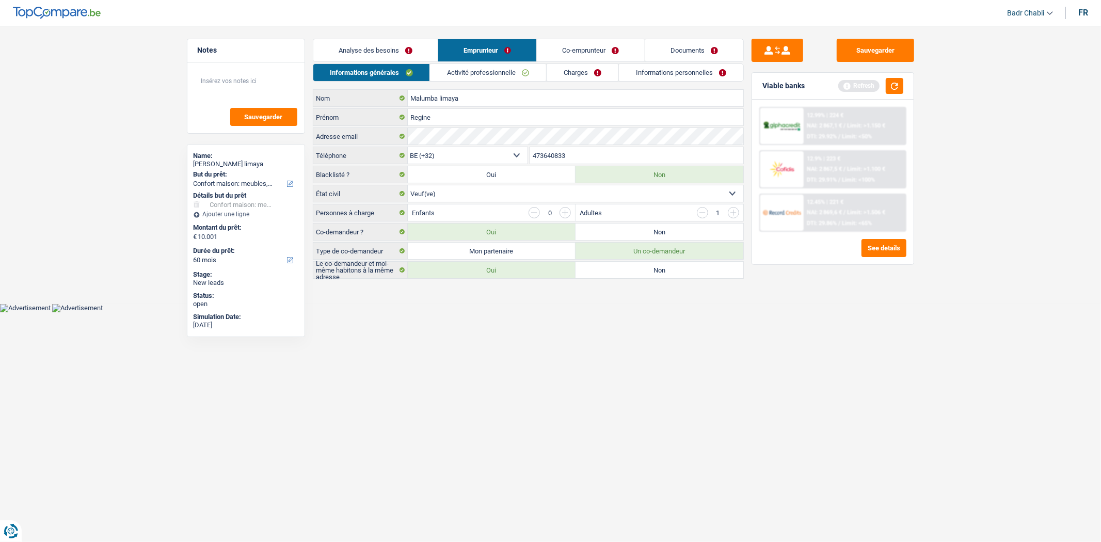
click at [584, 51] on link "Co-emprunteur" at bounding box center [590, 50] width 107 height 22
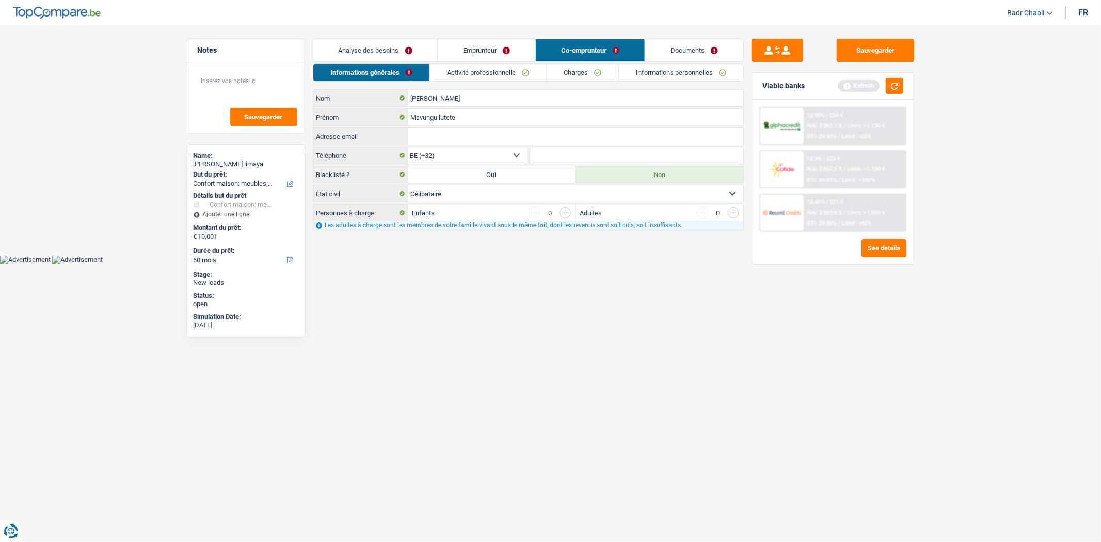
click at [485, 72] on link "Activité professionnelle" at bounding box center [488, 72] width 116 height 17
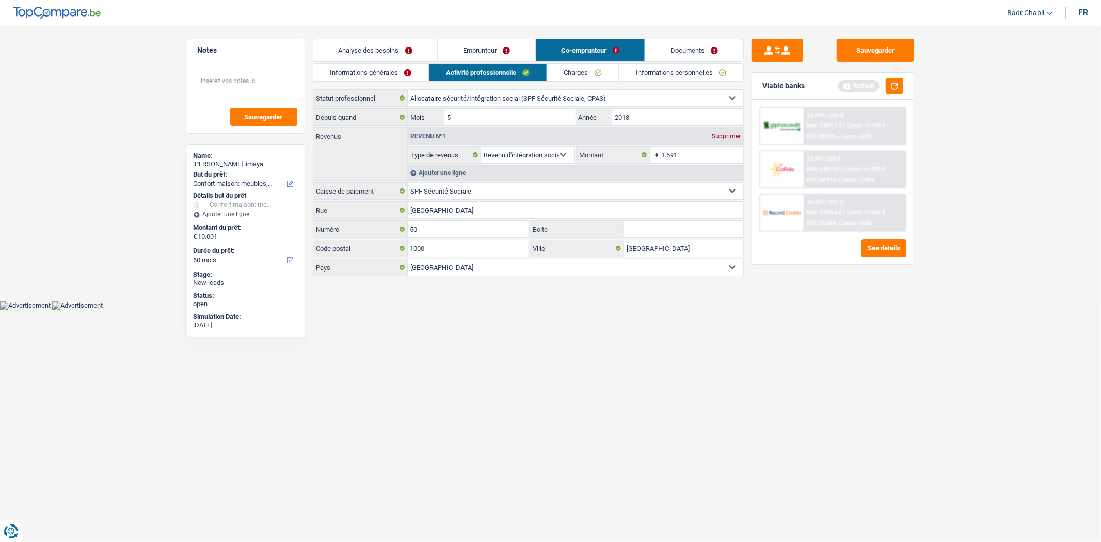
click at [375, 79] on link "Informations générales" at bounding box center [371, 72] width 116 height 17
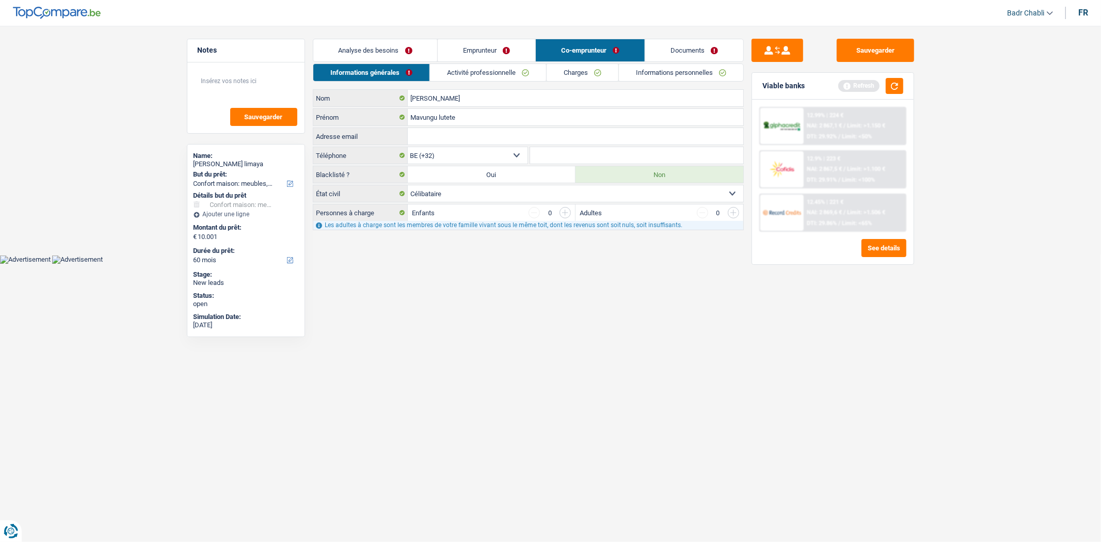
click at [448, 48] on link "Emprunteur" at bounding box center [487, 50] width 98 height 22
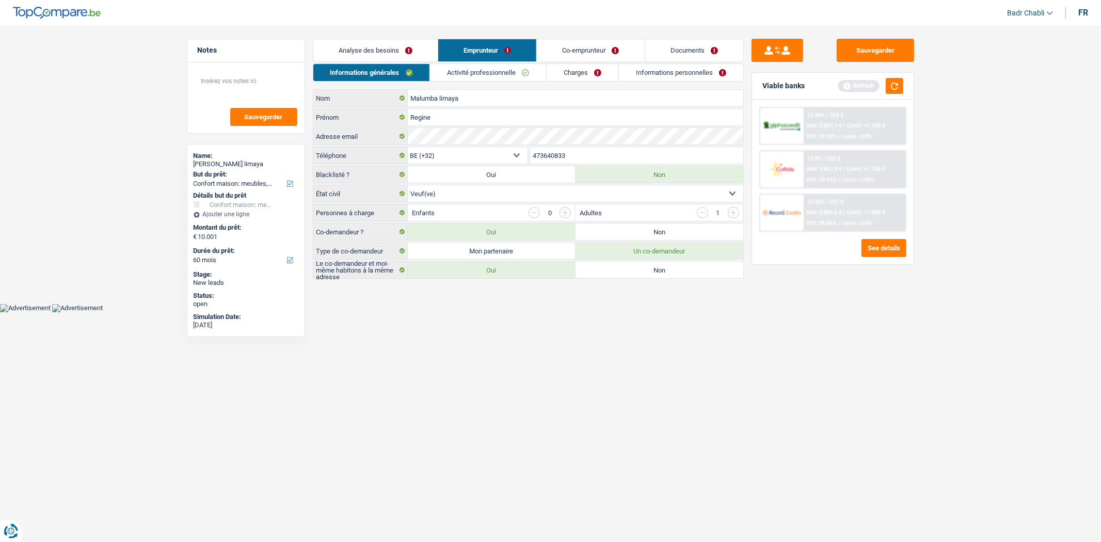
click at [633, 228] on label "Non" at bounding box center [659, 231] width 168 height 17
click at [633, 228] on input "Non" at bounding box center [659, 231] width 168 height 17
radio input "true"
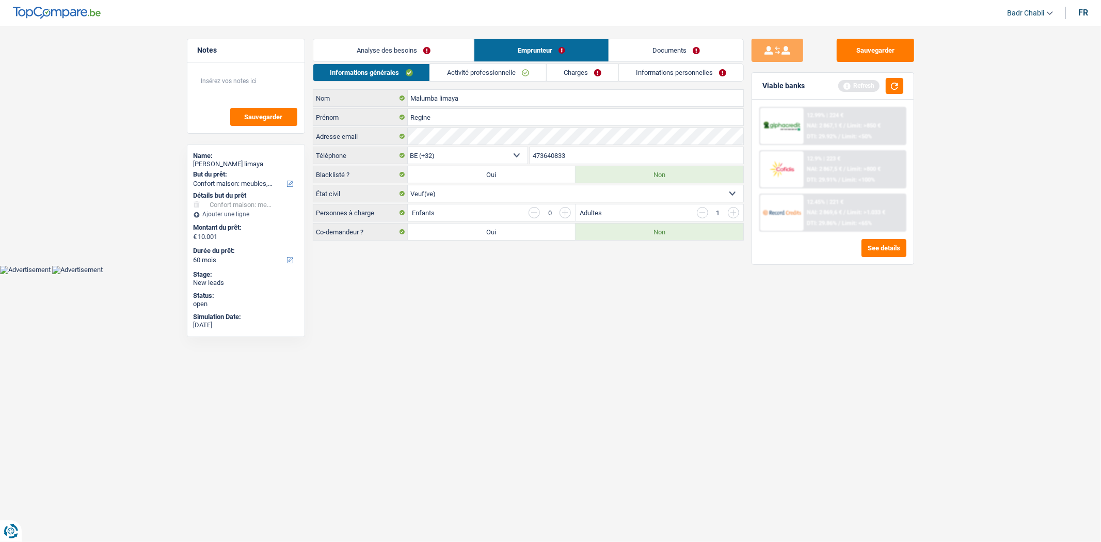
click at [701, 212] on input "button" at bounding box center [702, 212] width 11 height 11
click at [504, 69] on link "Activité professionnelle" at bounding box center [488, 72] width 116 height 17
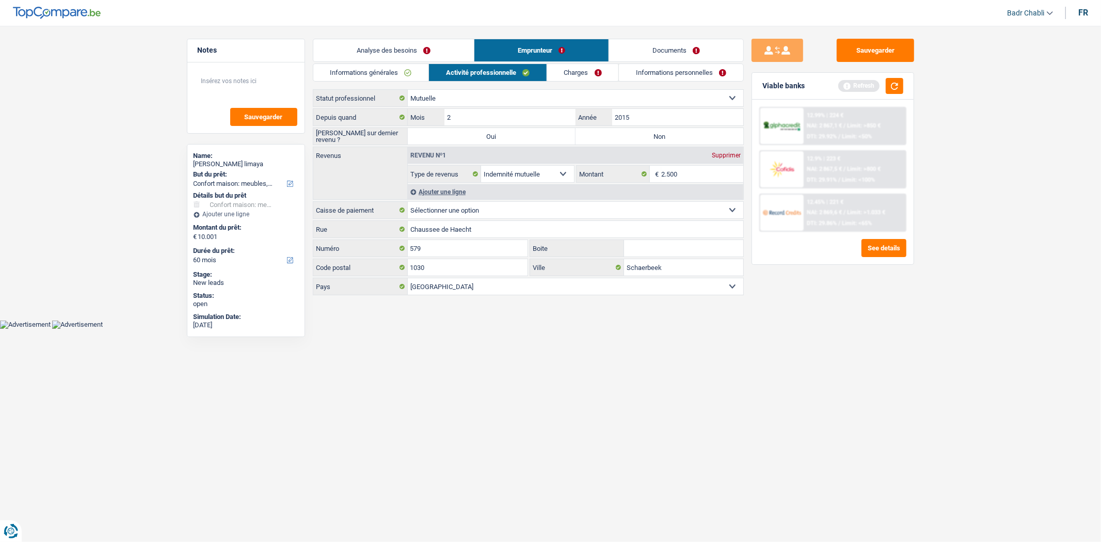
click at [395, 73] on link "Informations générales" at bounding box center [371, 72] width 116 height 17
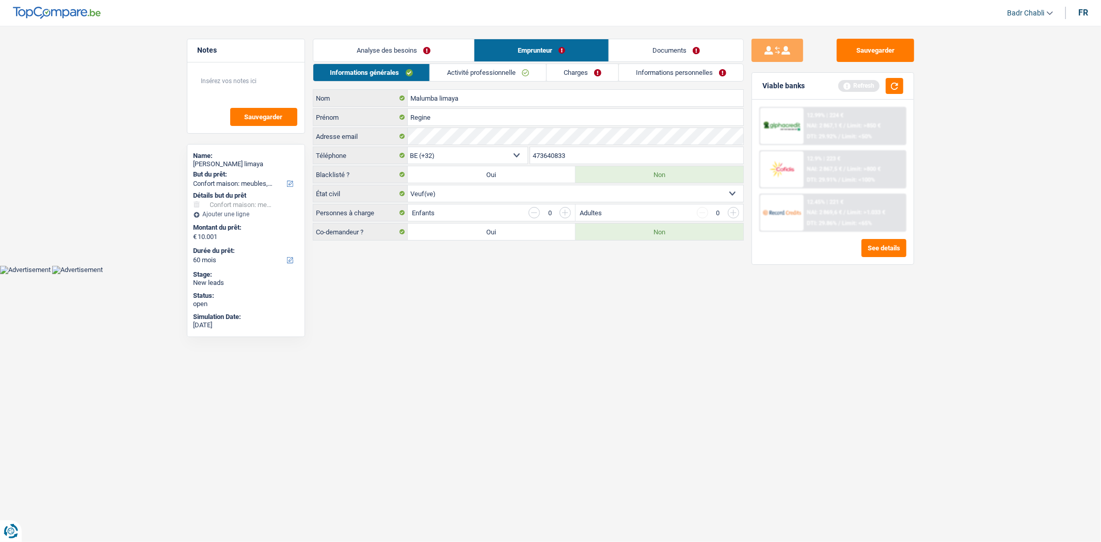
click at [566, 215] on input "button" at bounding box center [564, 212] width 11 height 11
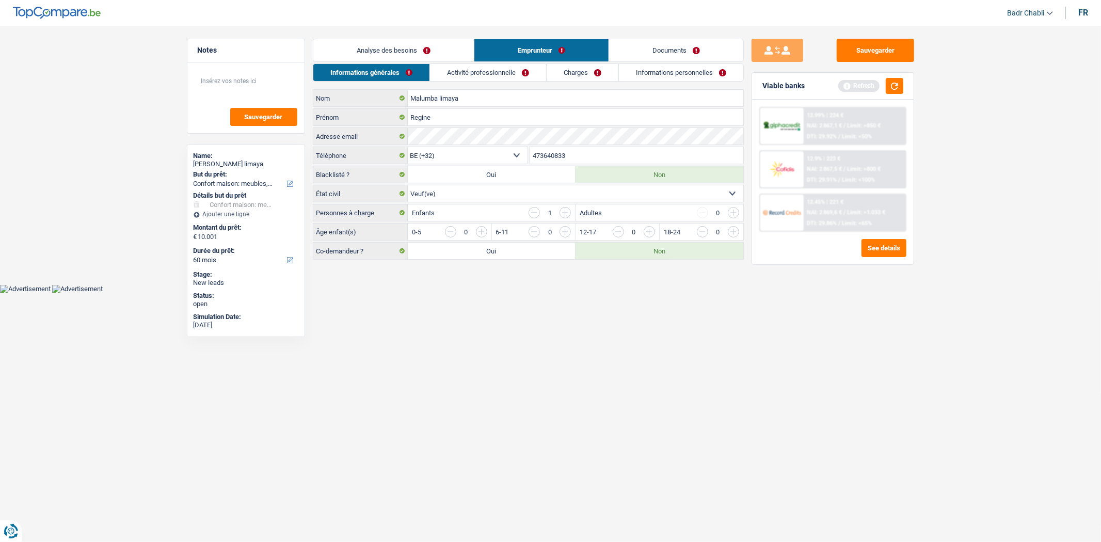
click at [740, 230] on input "button" at bounding box center [943, 234] width 430 height 17
click at [462, 74] on link "Activité professionnelle" at bounding box center [488, 72] width 116 height 17
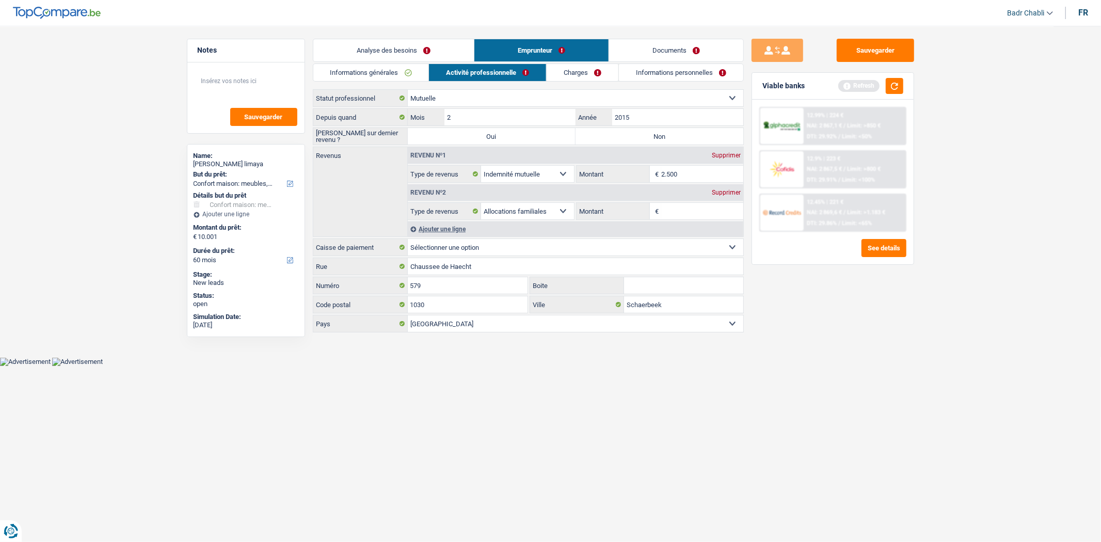
click at [680, 205] on input "Montant" at bounding box center [702, 211] width 82 height 17
click at [722, 192] on div "Supprimer" at bounding box center [726, 192] width 34 height 6
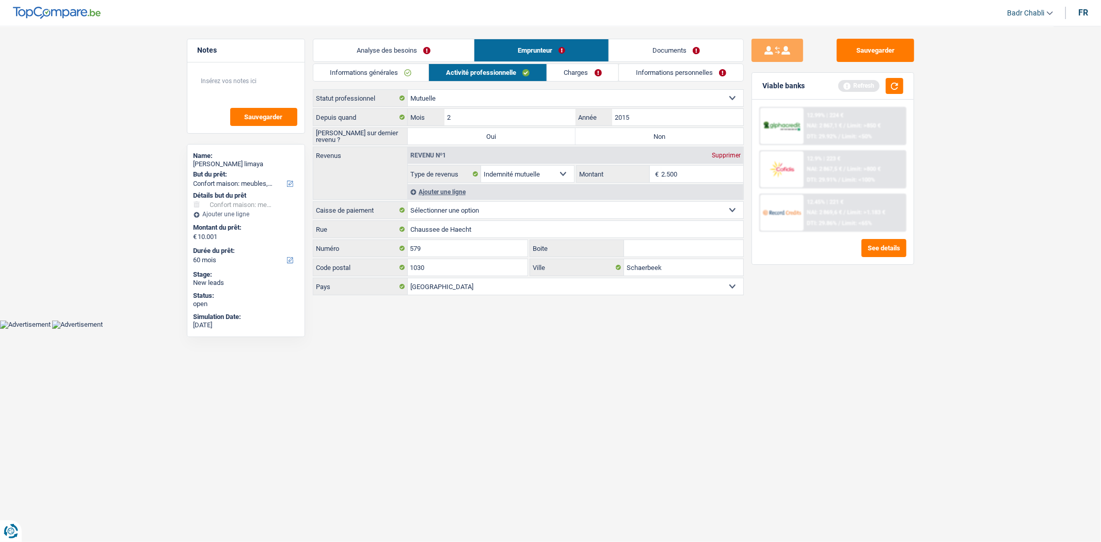
click at [571, 76] on link "Charges" at bounding box center [583, 72] width 72 height 17
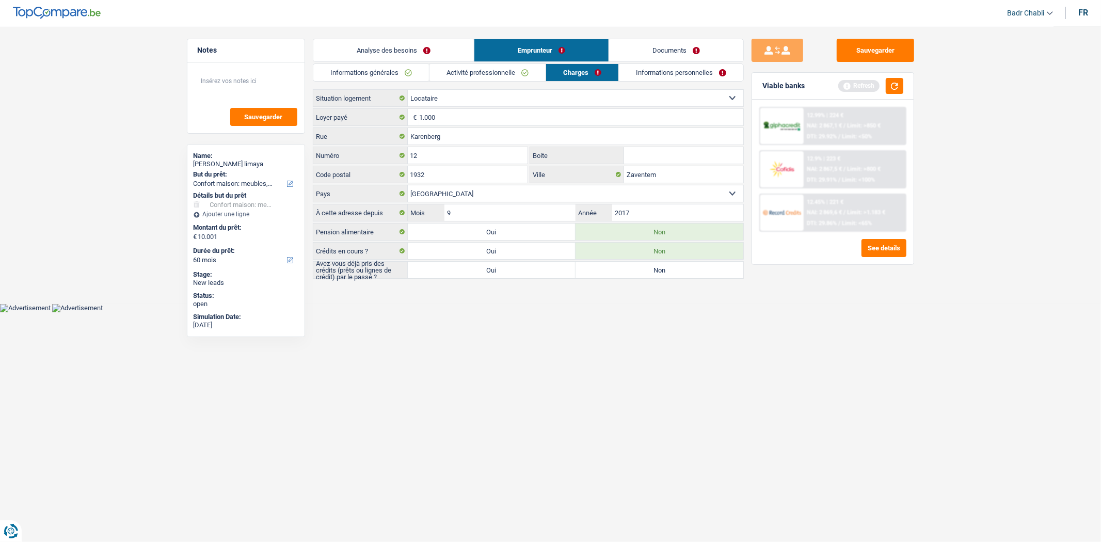
click at [489, 76] on link "Activité professionnelle" at bounding box center [487, 72] width 116 height 17
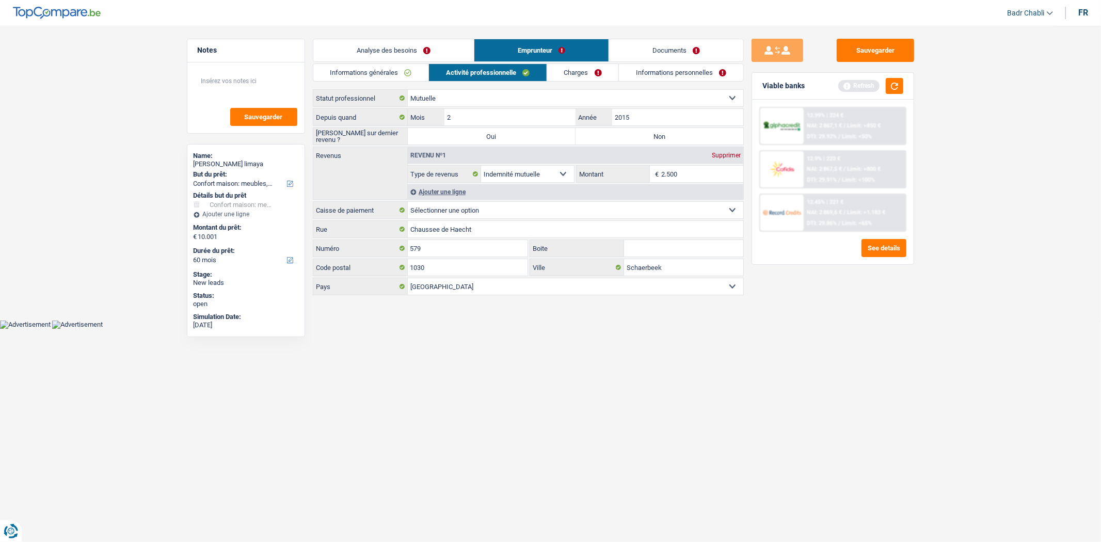
click at [657, 137] on label "Non" at bounding box center [659, 136] width 168 height 17
click at [657, 137] on input "Non" at bounding box center [659, 136] width 168 height 17
radio input "true"
click at [565, 68] on link "Charges" at bounding box center [583, 72] width 72 height 17
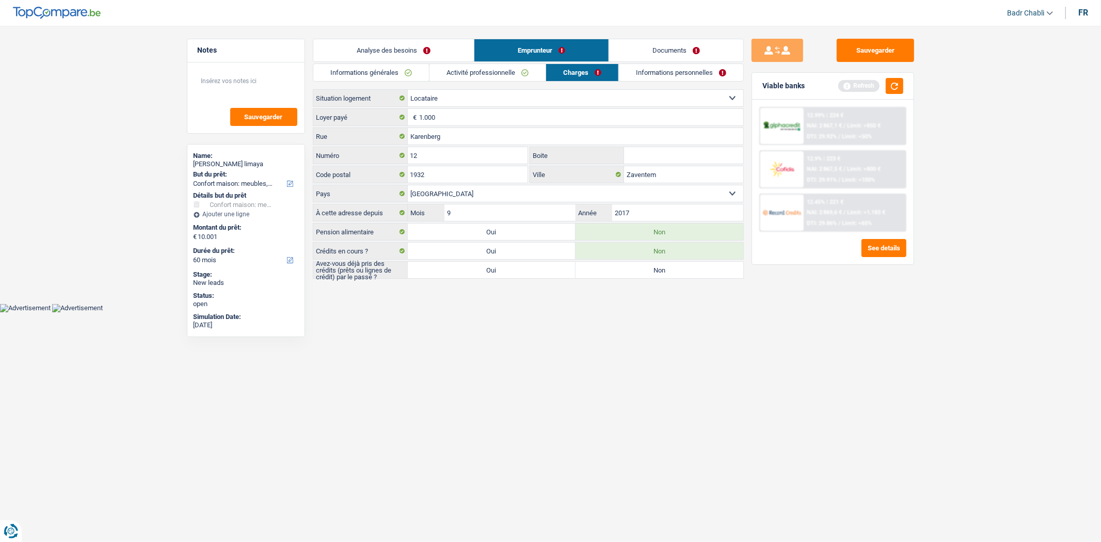
click at [498, 272] on label "Oui" at bounding box center [492, 270] width 168 height 17
click at [498, 272] on input "Oui" at bounding box center [492, 270] width 168 height 17
radio input "true"
click at [898, 84] on button "button" at bounding box center [894, 86] width 18 height 16
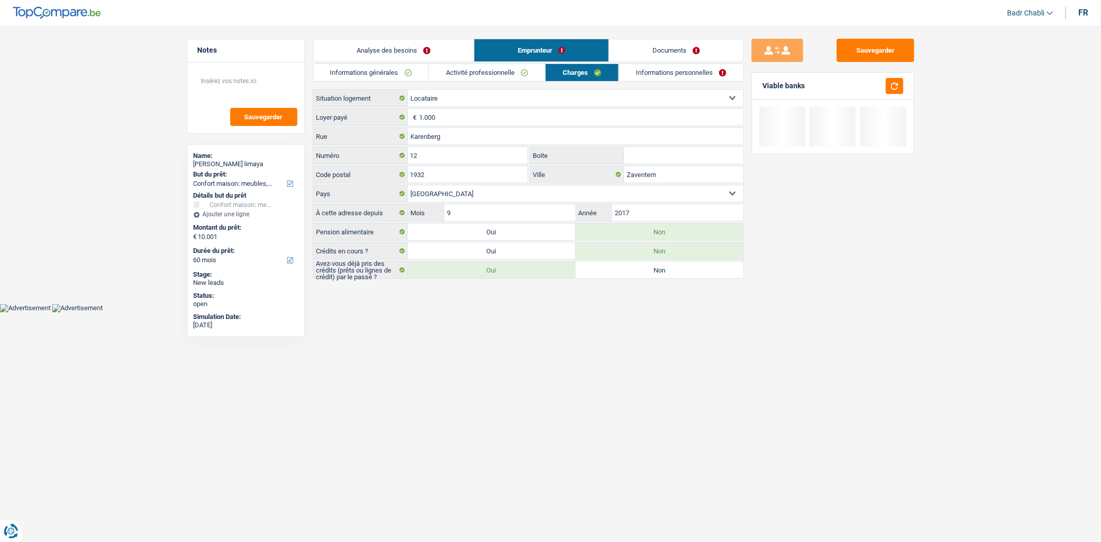
click at [657, 49] on link "Documents" at bounding box center [676, 50] width 134 height 22
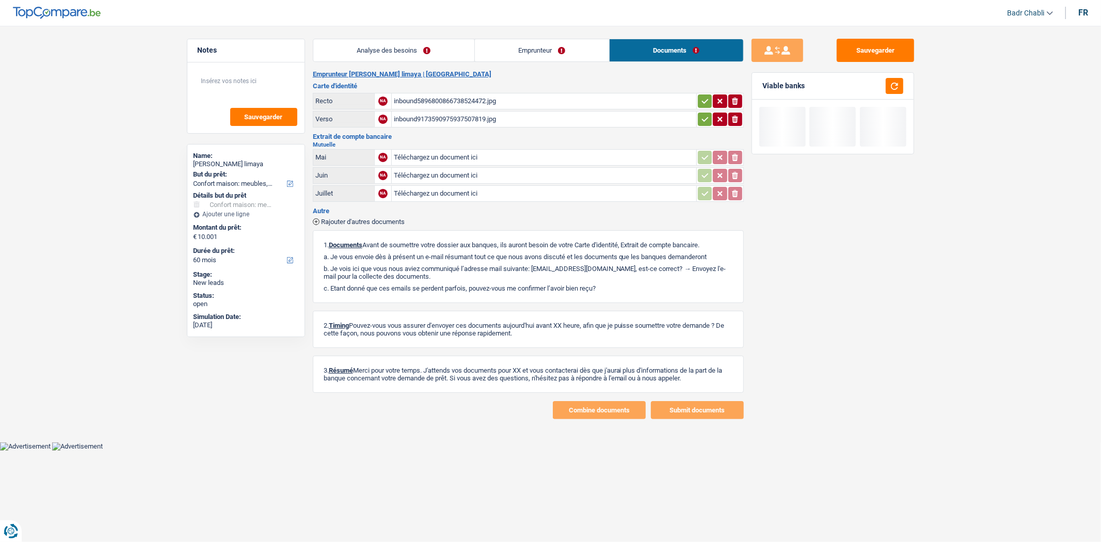
click at [454, 99] on div "inbound5896800866738524472.jpg" at bounding box center [544, 100] width 300 height 15
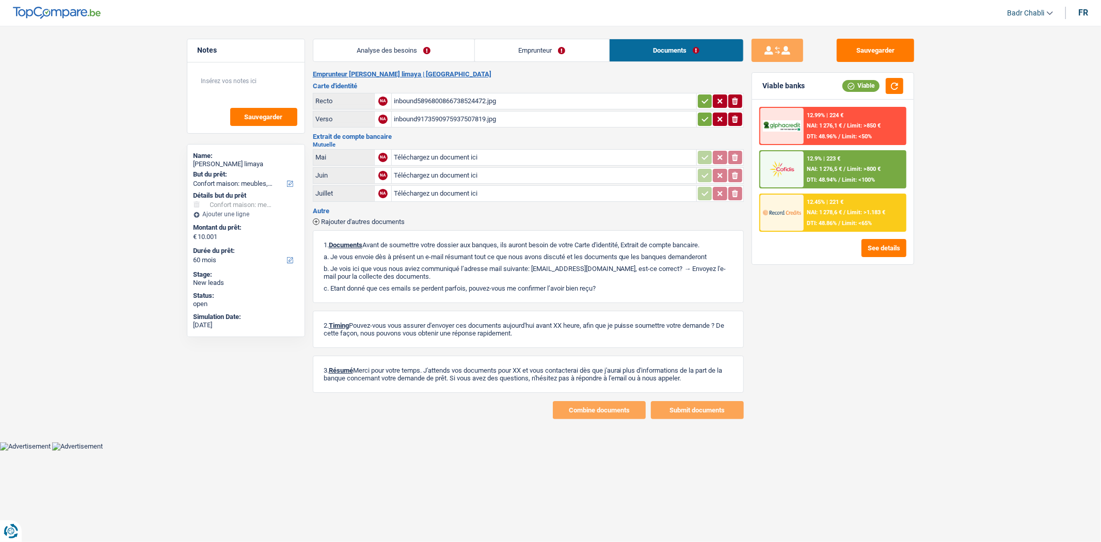
drag, startPoint x: 537, startPoint y: 57, endPoint x: 551, endPoint y: 60, distance: 13.7
click at [537, 57] on link "Emprunteur" at bounding box center [542, 50] width 134 height 22
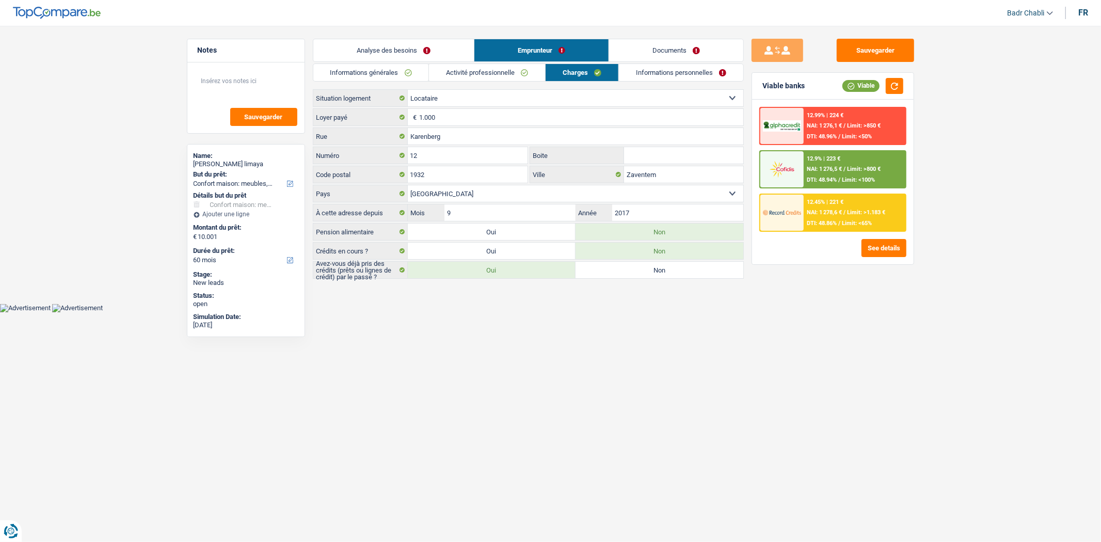
click at [663, 64] on link "Informations personnelles" at bounding box center [681, 72] width 124 height 17
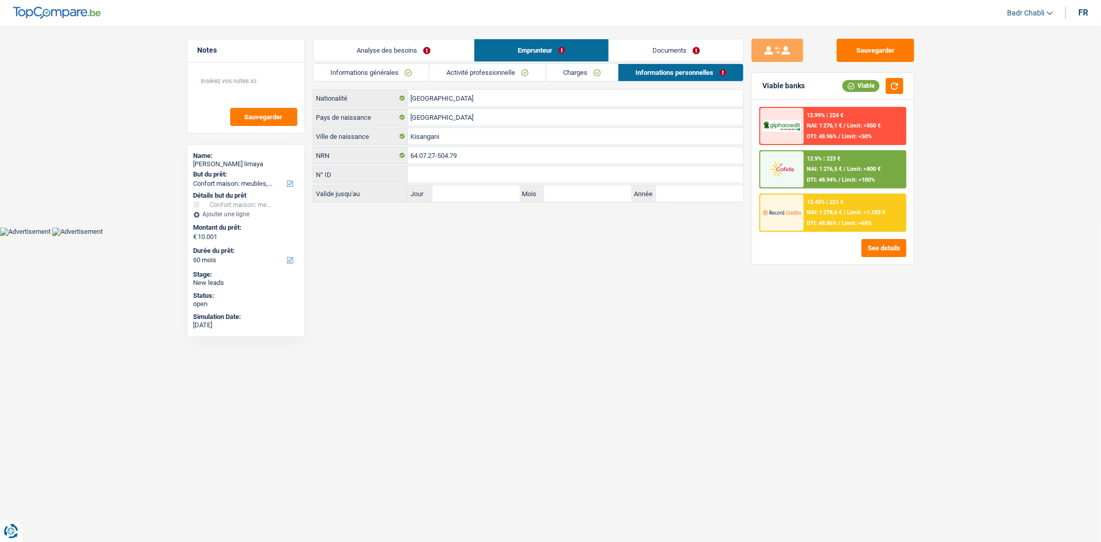
click at [676, 50] on link "Documents" at bounding box center [676, 50] width 134 height 22
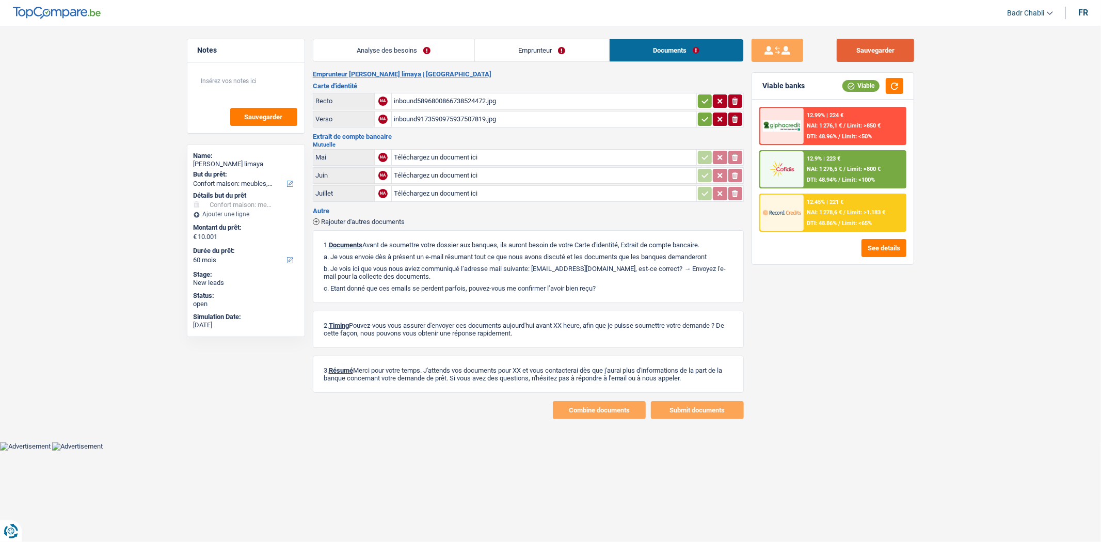
click at [858, 47] on button "Sauvegarder" at bounding box center [874, 50] width 77 height 23
